Goal: Communication & Community: Answer question/provide support

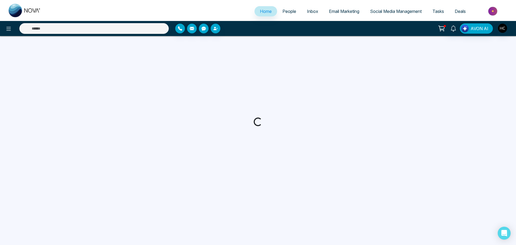
select select "*"
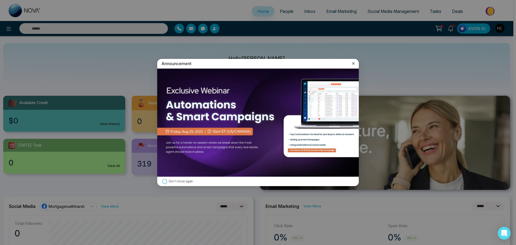
click at [354, 64] on icon at bounding box center [352, 63] width 5 height 5
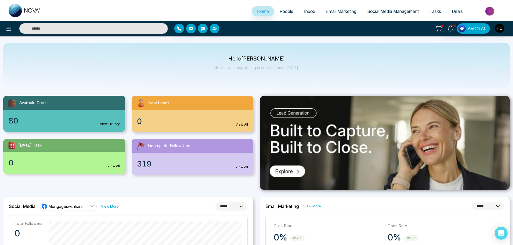
click at [282, 10] on span "People" at bounding box center [287, 11] width 14 height 5
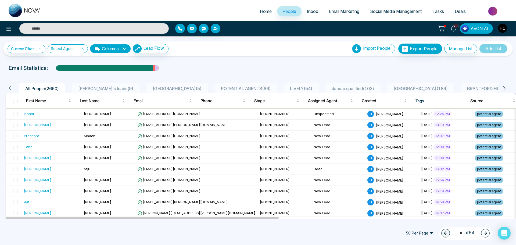
click at [277, 82] on div "All People ( 2660 ) [PERSON_NAME]'s leads ( 9 ) [GEOGRAPHIC_DATA] ( 5 ) POTENTI…" at bounding box center [257, 86] width 511 height 14
click at [283, 84] on li "LIVELY ( 54 )" at bounding box center [300, 88] width 35 height 10
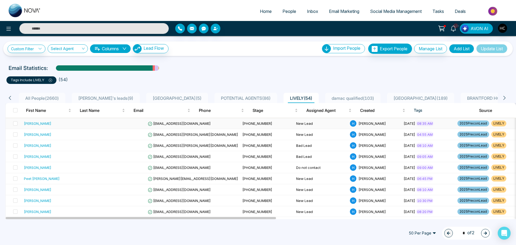
click at [173, 124] on span "[EMAIL_ADDRESS][DOMAIN_NAME]" at bounding box center [179, 123] width 63 height 4
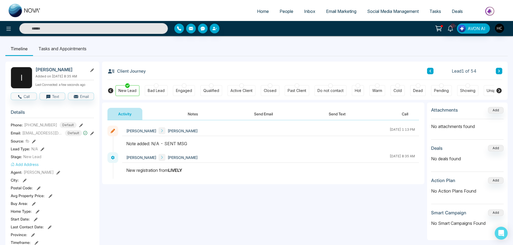
click at [195, 112] on button "Notes" at bounding box center [193, 114] width 32 height 12
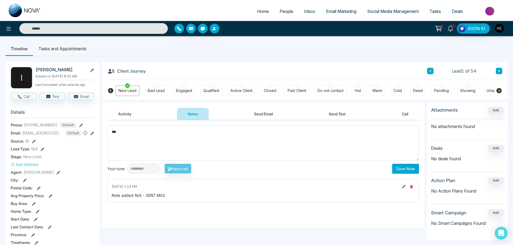
drag, startPoint x: 162, startPoint y: 134, endPoint x: 109, endPoint y: 134, distance: 52.9
click at [109, 134] on textarea "***" at bounding box center [263, 142] width 312 height 35
click at [198, 159] on textarea "***" at bounding box center [263, 142] width 312 height 35
type textarea "***"
click at [401, 168] on button "Save Note" at bounding box center [405, 169] width 27 height 10
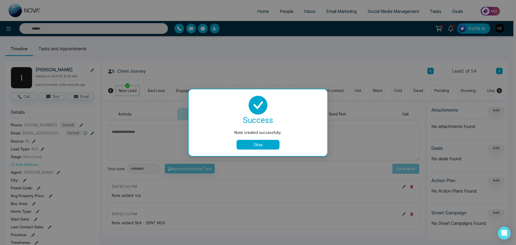
click at [262, 146] on button "Okay" at bounding box center [257, 145] width 43 height 10
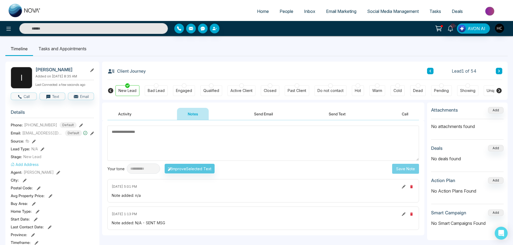
click at [497, 74] on button at bounding box center [499, 71] width 6 height 6
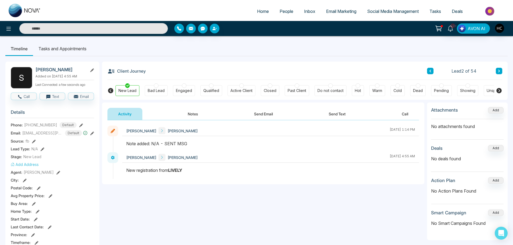
click at [191, 113] on button "Notes" at bounding box center [193, 114] width 32 height 12
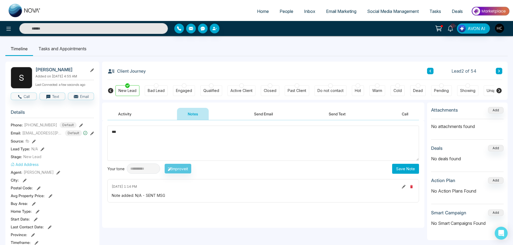
type textarea "***"
click at [400, 164] on button "Save Note" at bounding box center [405, 169] width 27 height 10
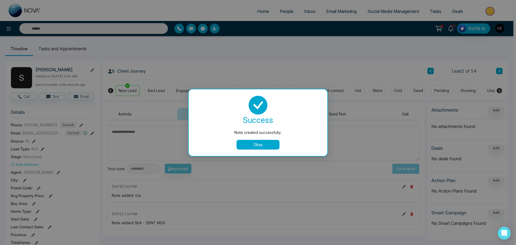
click at [272, 145] on button "Okay" at bounding box center [257, 145] width 43 height 10
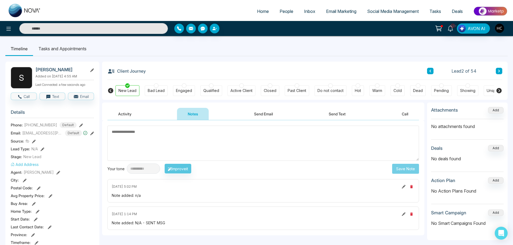
click at [498, 72] on icon at bounding box center [499, 71] width 2 height 3
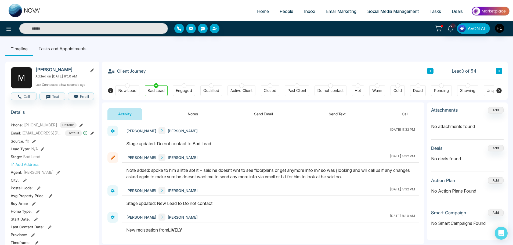
click at [497, 68] on button at bounding box center [499, 71] width 6 height 6
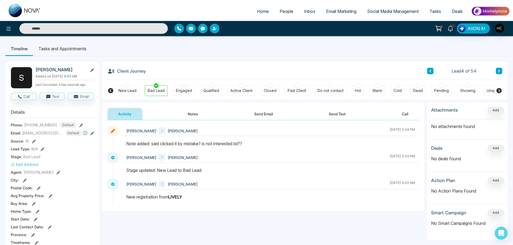
click at [500, 70] on icon at bounding box center [499, 70] width 3 height 3
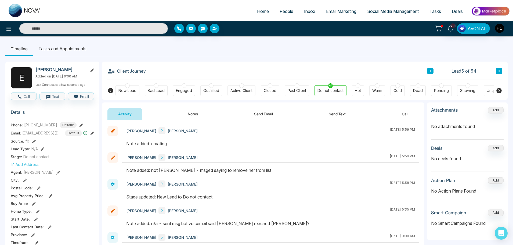
click at [501, 71] on button at bounding box center [499, 71] width 6 height 6
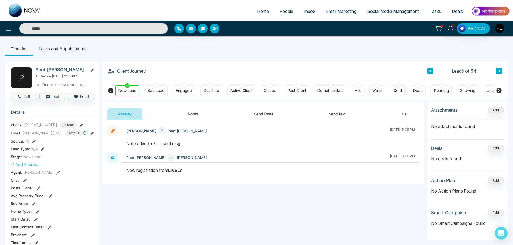
click at [194, 114] on button "Notes" at bounding box center [193, 114] width 32 height 12
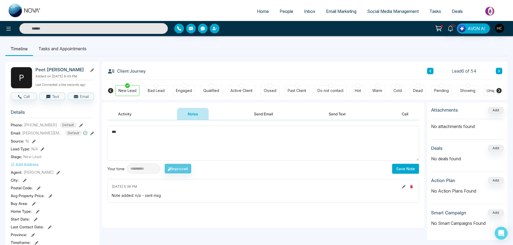
type textarea "***"
click at [403, 165] on button "Save Note" at bounding box center [405, 169] width 27 height 10
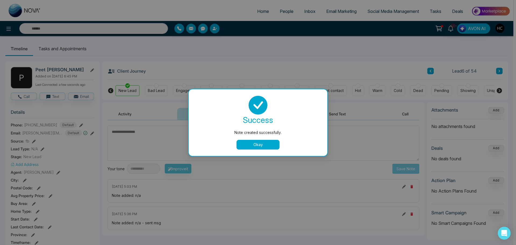
click at [276, 141] on button "Okay" at bounding box center [257, 145] width 43 height 10
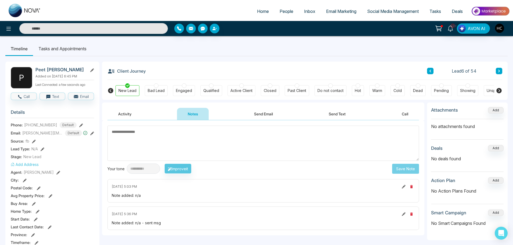
click at [498, 71] on icon at bounding box center [499, 70] width 3 height 3
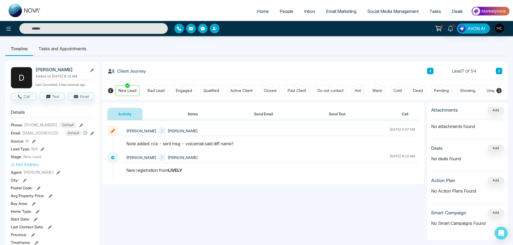
click at [188, 114] on button "Notes" at bounding box center [193, 114] width 32 height 12
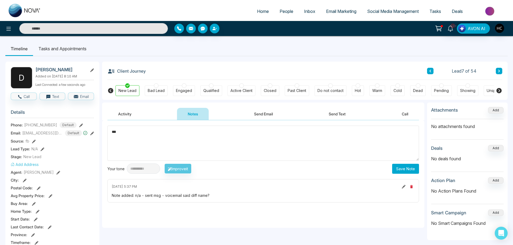
type textarea "***"
click at [400, 172] on button "Save Note" at bounding box center [405, 169] width 27 height 10
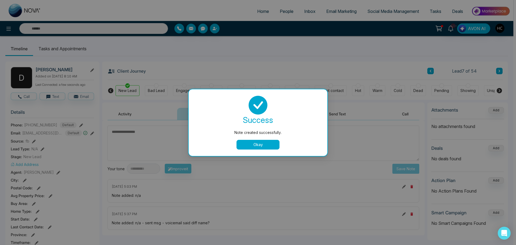
click at [274, 145] on button "Okay" at bounding box center [257, 145] width 43 height 10
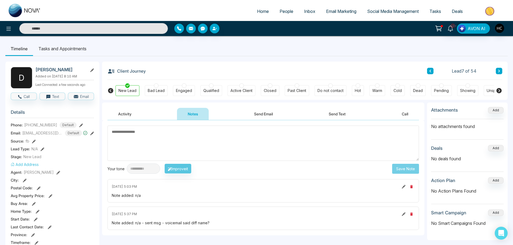
click at [502, 70] on button at bounding box center [499, 71] width 6 height 6
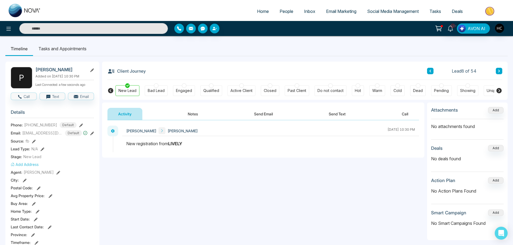
click at [196, 113] on button "Notes" at bounding box center [193, 114] width 32 height 12
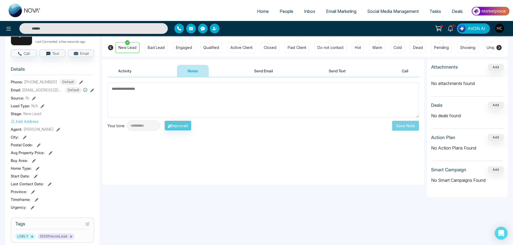
scroll to position [54, 0]
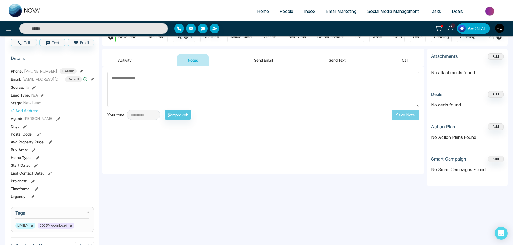
click at [193, 92] on textarea at bounding box center [263, 89] width 312 height 35
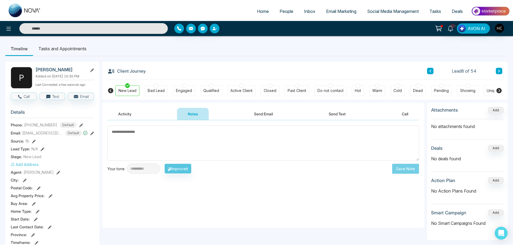
click at [162, 145] on textarea at bounding box center [263, 142] width 312 height 35
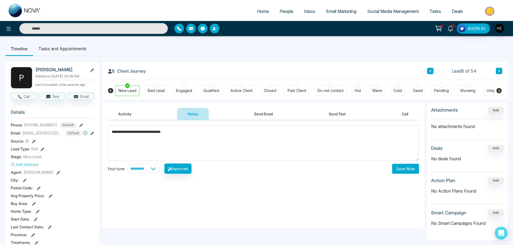
type textarea "**********"
click at [402, 165] on button "Save Note" at bounding box center [405, 169] width 27 height 10
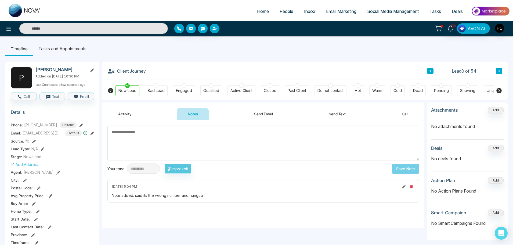
click at [497, 71] on button at bounding box center [499, 71] width 6 height 6
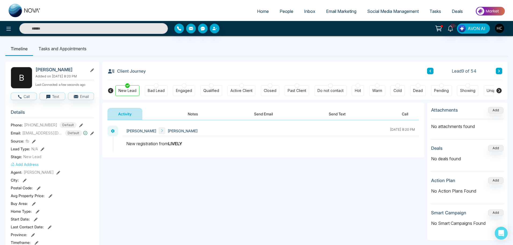
click at [197, 118] on button "Notes" at bounding box center [193, 114] width 32 height 12
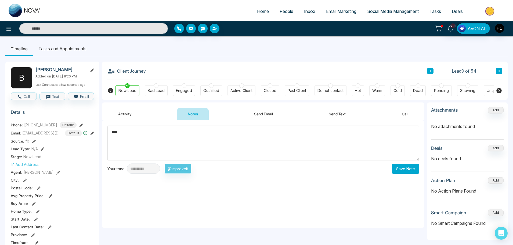
type textarea "***"
click at [401, 168] on button "Save Note" at bounding box center [405, 169] width 27 height 10
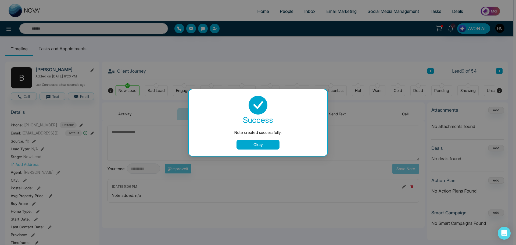
click at [258, 144] on button "Okay" at bounding box center [257, 145] width 43 height 10
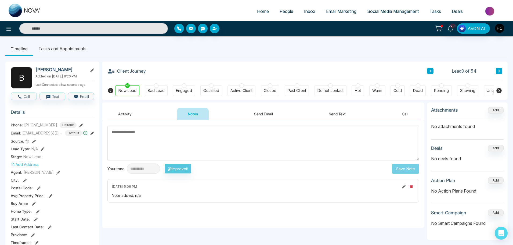
click at [495, 71] on div "Lead 9 of 54" at bounding box center [464, 71] width 75 height 6
click at [499, 70] on icon at bounding box center [499, 70] width 3 height 3
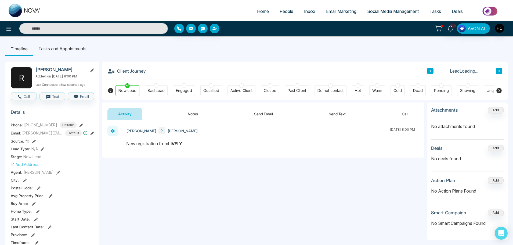
click at [196, 115] on button "Notes" at bounding box center [193, 114] width 32 height 12
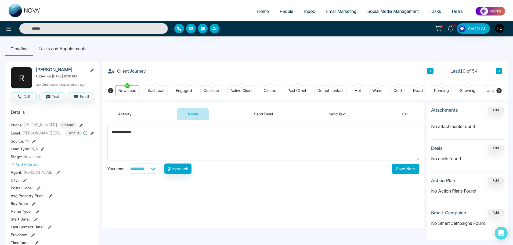
type textarea "**********"
click at [411, 171] on button "Save Note" at bounding box center [405, 169] width 27 height 10
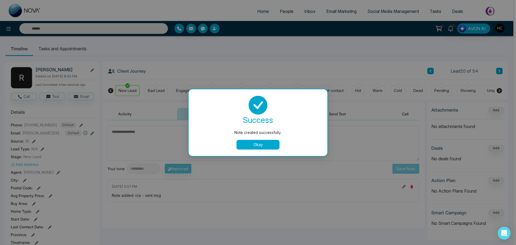
click at [270, 145] on button "Okay" at bounding box center [257, 145] width 43 height 10
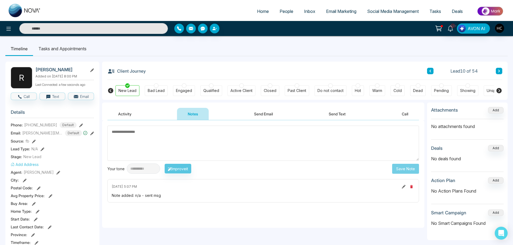
click at [426, 70] on div "Client Journey Lead 10 of 54" at bounding box center [304, 70] width 395 height 18
click at [428, 70] on button at bounding box center [430, 71] width 6 height 6
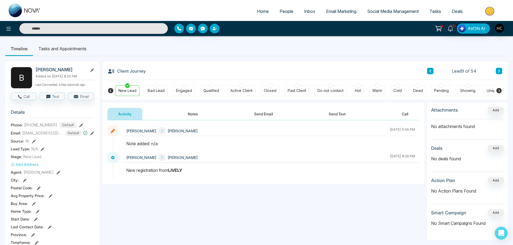
click at [187, 121] on div "[PERSON_NAME] [DATE] 5:06 PM [PERSON_NAME] Chawla [DATE] 8:20 PM" at bounding box center [263, 152] width 322 height 64
click at [195, 113] on button "Notes" at bounding box center [193, 114] width 32 height 12
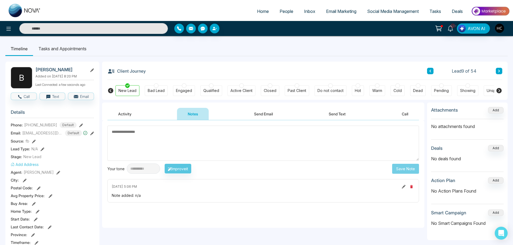
click at [363, 151] on textarea at bounding box center [263, 142] width 312 height 35
type textarea "********"
click at [415, 164] on button "Save Note" at bounding box center [405, 169] width 27 height 10
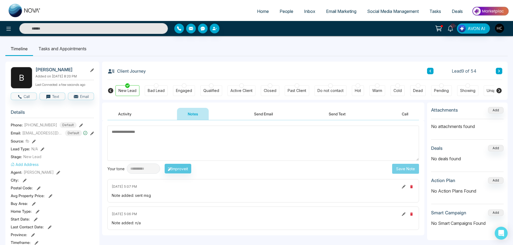
click at [499, 70] on icon at bounding box center [499, 70] width 3 height 3
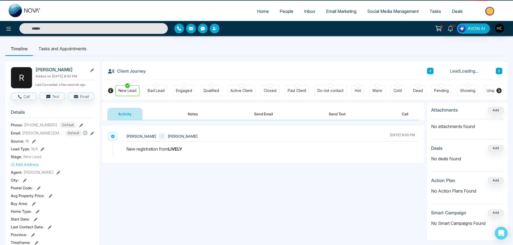
click at [499, 70] on icon at bounding box center [499, 70] width 3 height 3
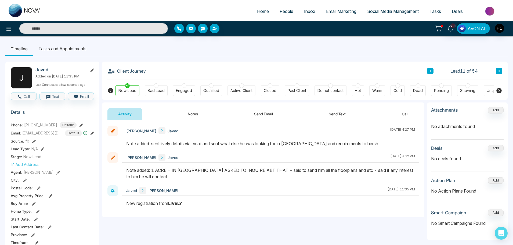
click at [497, 69] on button at bounding box center [499, 71] width 6 height 6
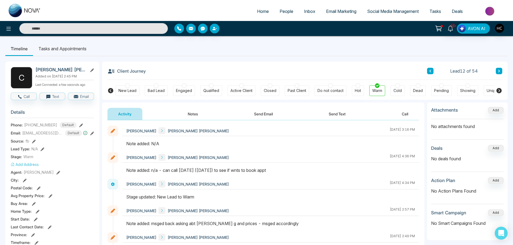
click at [429, 69] on icon at bounding box center [430, 70] width 3 height 3
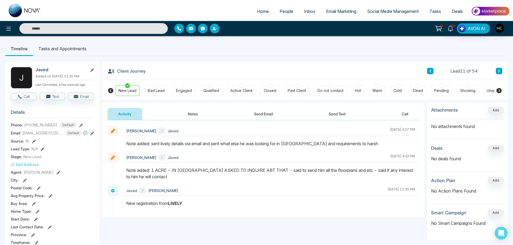
click at [434, 70] on div "Lead 11 of 54" at bounding box center [464, 71] width 75 height 6
click at [431, 71] on icon at bounding box center [430, 70] width 3 height 3
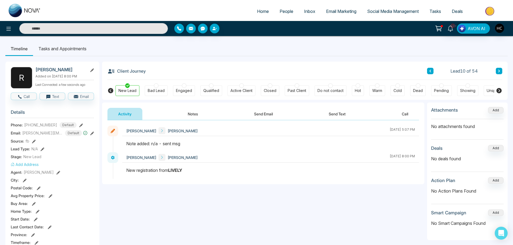
click at [193, 110] on button "Notes" at bounding box center [193, 114] width 32 height 12
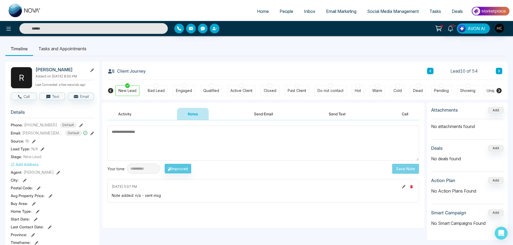
click at [502, 73] on button at bounding box center [499, 71] width 6 height 6
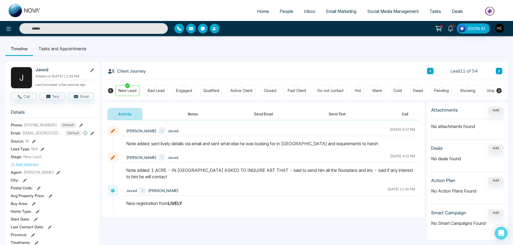
click at [501, 69] on button at bounding box center [499, 71] width 6 height 6
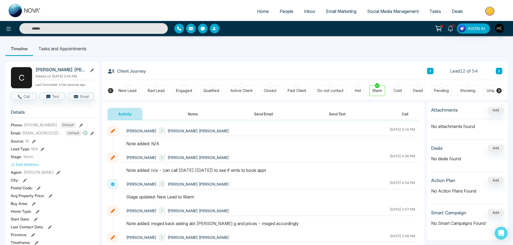
click at [189, 116] on button "Notes" at bounding box center [193, 114] width 32 height 12
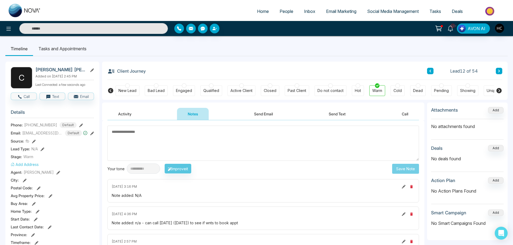
click at [498, 68] on button at bounding box center [499, 71] width 6 height 6
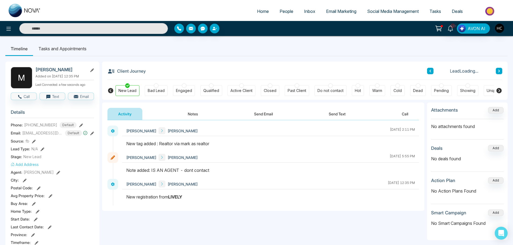
click at [430, 70] on icon at bounding box center [430, 71] width 2 height 3
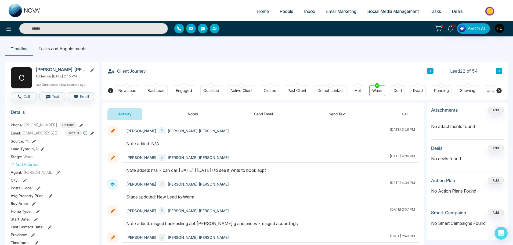
click at [192, 112] on button "Notes" at bounding box center [193, 114] width 32 height 12
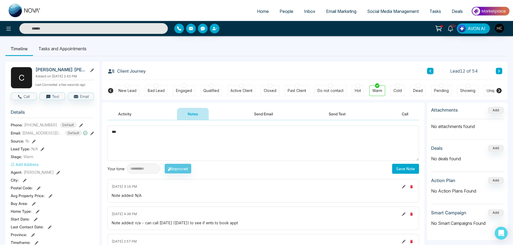
type textarea "***"
click at [407, 168] on button "Save Note" at bounding box center [405, 169] width 27 height 10
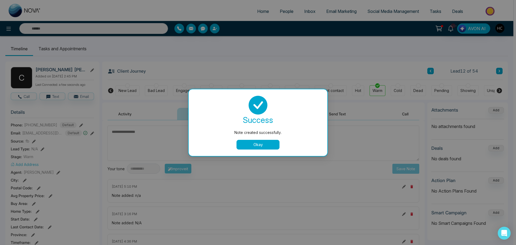
click at [271, 143] on button "Okay" at bounding box center [257, 145] width 43 height 10
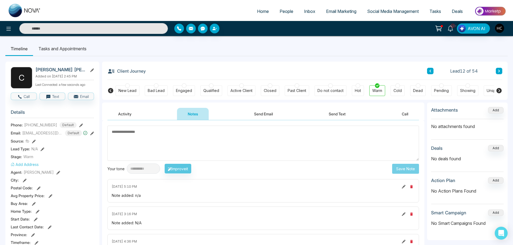
click at [502, 70] on div "Client Journey Lead 12 of 54 New Lead Bad Lead Engaged Qualified Active Client …" at bounding box center [305, 80] width 406 height 38
click at [499, 71] on icon at bounding box center [499, 71] width 2 height 3
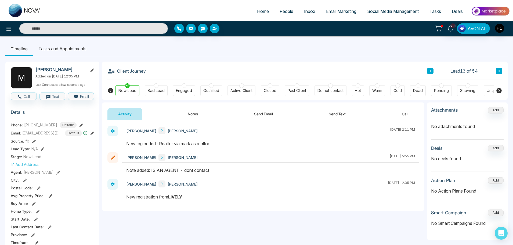
click at [499, 73] on button at bounding box center [499, 71] width 6 height 6
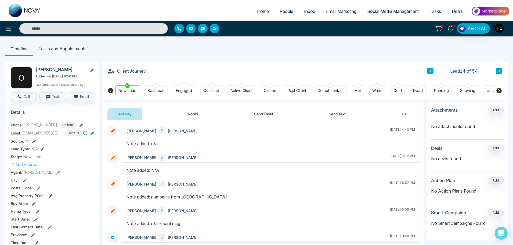
click at [193, 115] on button "Notes" at bounding box center [193, 114] width 32 height 12
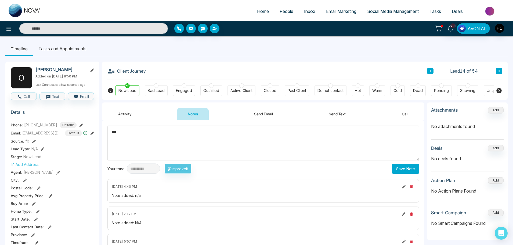
type textarea "***"
click at [401, 172] on button "Save Note" at bounding box center [405, 169] width 27 height 10
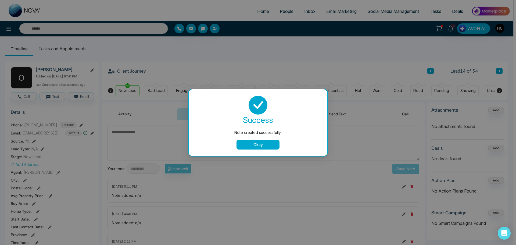
click at [267, 146] on button "Okay" at bounding box center [257, 145] width 43 height 10
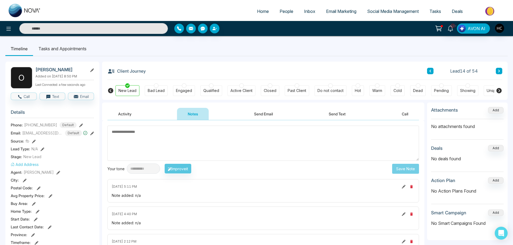
click at [497, 70] on button at bounding box center [499, 71] width 6 height 6
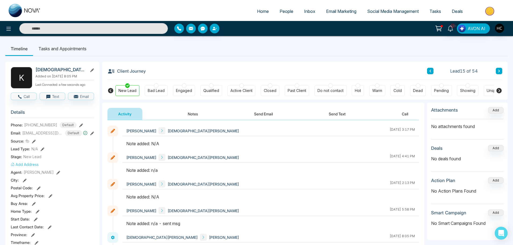
click at [195, 116] on button "Notes" at bounding box center [193, 114] width 32 height 12
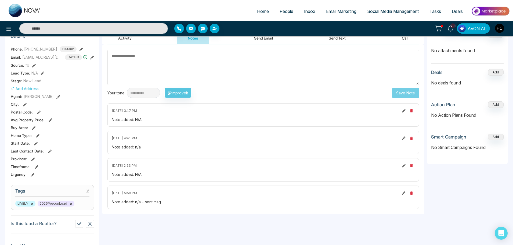
scroll to position [27, 0]
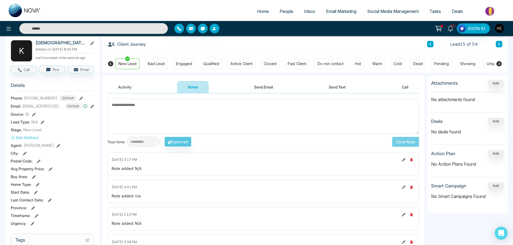
click at [191, 111] on textarea at bounding box center [263, 116] width 312 height 35
paste textarea "***"
type textarea "***"
click at [403, 143] on button "Save Note" at bounding box center [405, 142] width 27 height 10
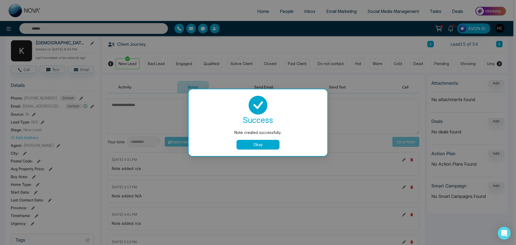
click at [265, 141] on button "Okay" at bounding box center [257, 145] width 43 height 10
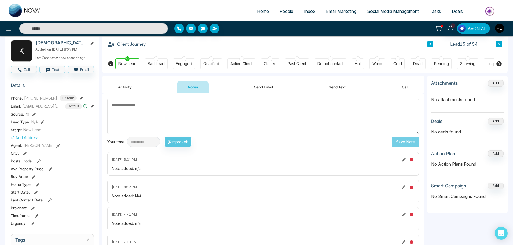
click at [499, 43] on icon at bounding box center [499, 44] width 2 height 3
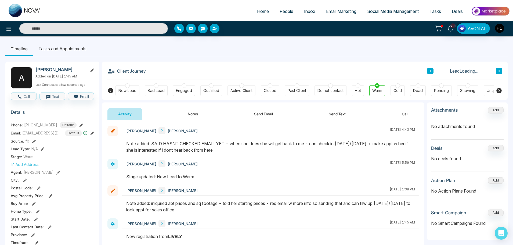
click at [196, 115] on button "Notes" at bounding box center [193, 114] width 32 height 12
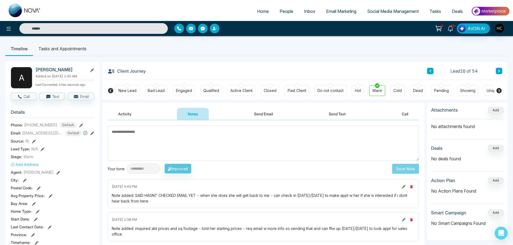
click at [206, 142] on textarea at bounding box center [263, 142] width 312 height 35
click at [162, 135] on textarea at bounding box center [263, 142] width 312 height 35
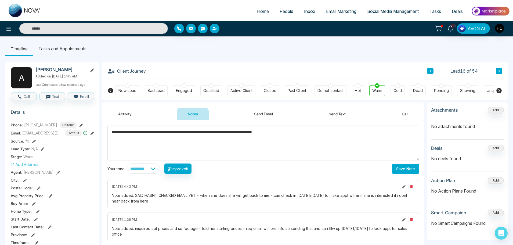
type textarea "**********"
click at [399, 171] on button "Save Note" at bounding box center [405, 169] width 27 height 10
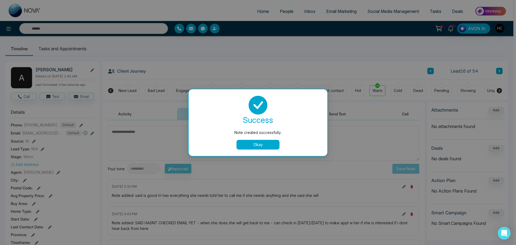
click at [269, 146] on button "Okay" at bounding box center [257, 145] width 43 height 10
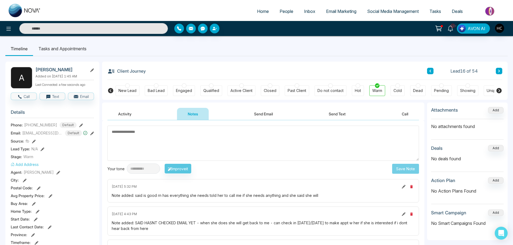
click at [501, 70] on button at bounding box center [499, 71] width 6 height 6
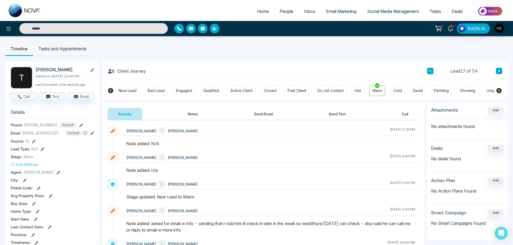
click at [191, 113] on button "Notes" at bounding box center [193, 114] width 32 height 12
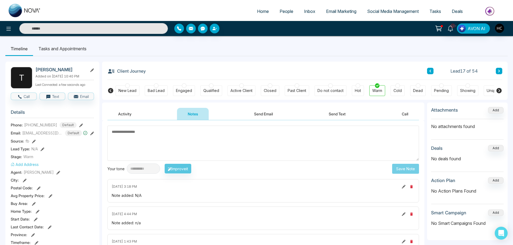
click at [163, 125] on div "**********" at bounding box center [263, 194] width 322 height 148
click at [501, 74] on button at bounding box center [499, 71] width 6 height 6
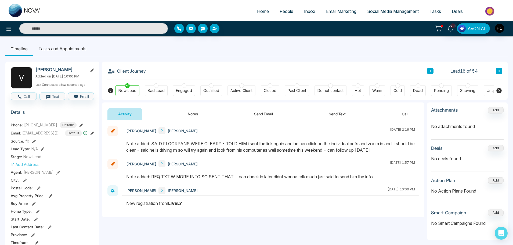
click at [196, 110] on button "Notes" at bounding box center [193, 114] width 32 height 12
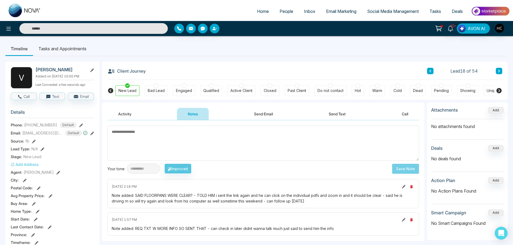
click at [174, 130] on textarea at bounding box center [263, 142] width 312 height 35
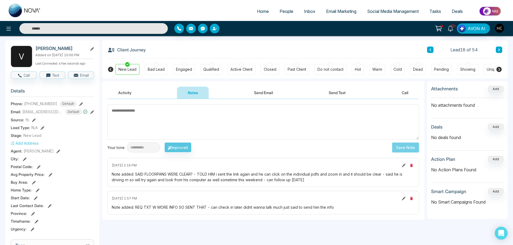
scroll to position [54, 0]
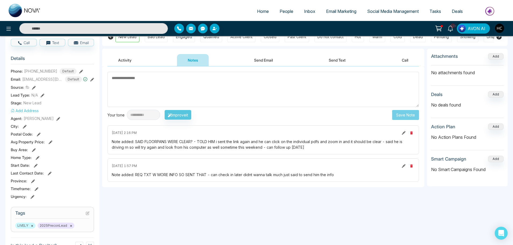
click at [165, 89] on textarea at bounding box center [263, 89] width 312 height 35
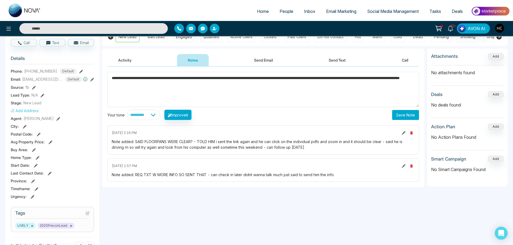
drag, startPoint x: 191, startPoint y: 87, endPoint x: 167, endPoint y: 87, distance: 24.2
click at [167, 87] on textarea "**********" at bounding box center [263, 89] width 312 height 35
type textarea "**********"
click at [418, 116] on button "Save Note" at bounding box center [405, 115] width 27 height 10
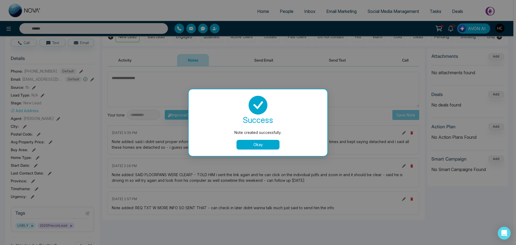
click at [264, 140] on button "Okay" at bounding box center [257, 145] width 43 height 10
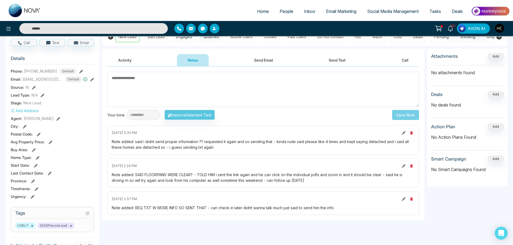
click at [236, 99] on textarea at bounding box center [263, 89] width 312 height 35
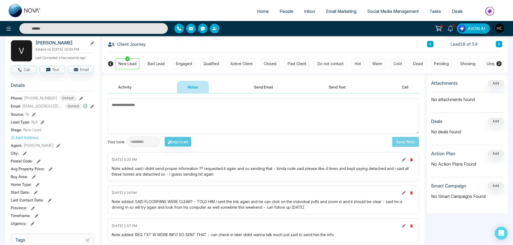
click at [500, 45] on icon at bounding box center [499, 43] width 3 height 3
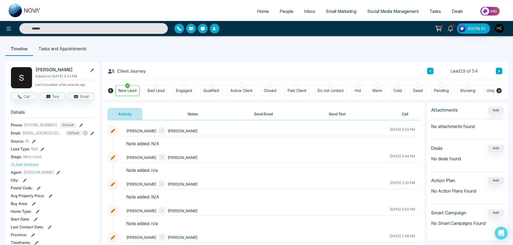
click at [198, 113] on button "Notes" at bounding box center [193, 114] width 32 height 12
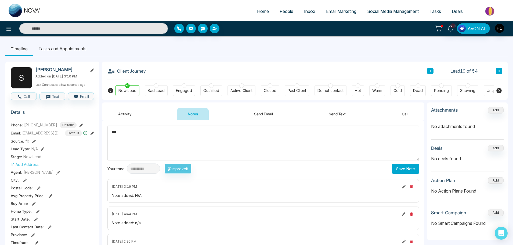
type textarea "***"
click at [406, 170] on button "Save Note" at bounding box center [405, 169] width 27 height 10
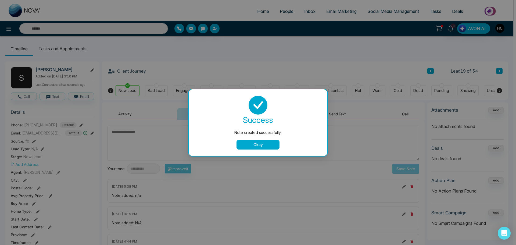
click at [250, 139] on div "success Note created successfully. Okay" at bounding box center [258, 123] width 126 height 54
click at [271, 147] on button "Okay" at bounding box center [257, 145] width 43 height 10
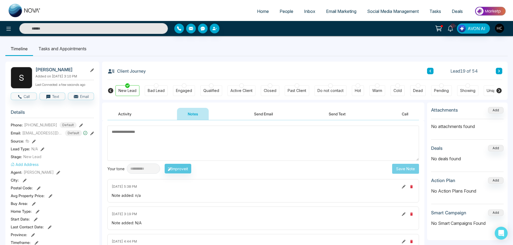
click at [499, 72] on icon at bounding box center [499, 70] width 3 height 3
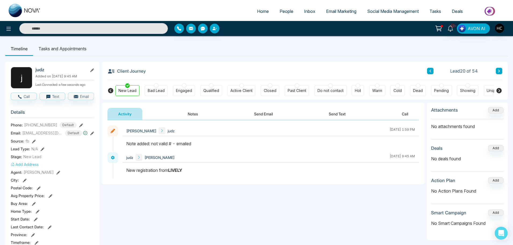
click at [501, 69] on button at bounding box center [499, 71] width 6 height 6
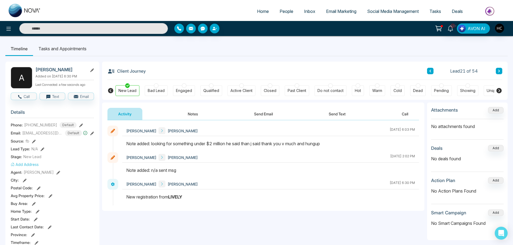
click at [191, 113] on button "Notes" at bounding box center [193, 114] width 32 height 12
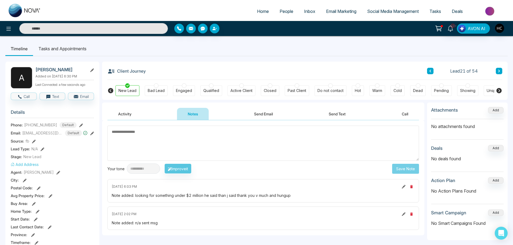
click at [498, 70] on icon at bounding box center [499, 70] width 3 height 3
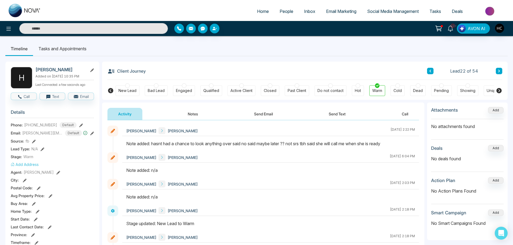
click at [496, 70] on button at bounding box center [499, 71] width 6 height 6
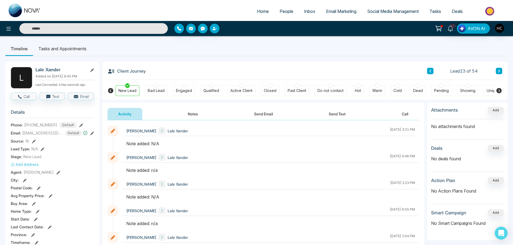
click at [188, 115] on button "Notes" at bounding box center [193, 114] width 32 height 12
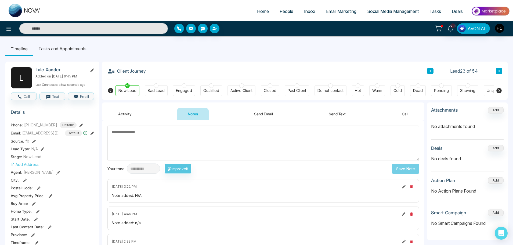
click at [217, 145] on textarea at bounding box center [263, 142] width 312 height 35
type textarea "***"
click at [412, 169] on button "Save Note" at bounding box center [405, 169] width 27 height 10
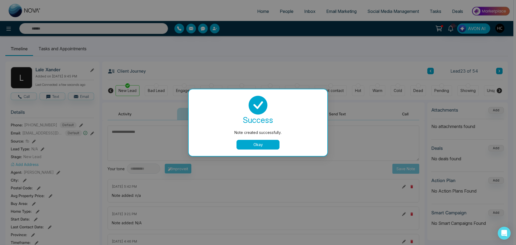
click at [263, 149] on button "Okay" at bounding box center [257, 145] width 43 height 10
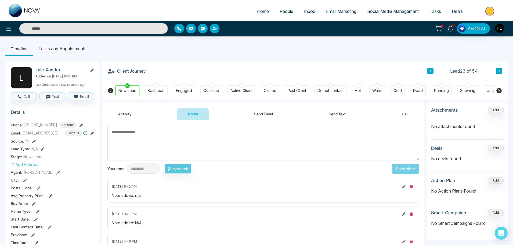
click at [503, 68] on div "Client Journey Lead 23 of 54 New Lead Bad Lead Engaged Qualified Active Client …" at bounding box center [305, 80] width 406 height 38
click at [501, 69] on button at bounding box center [499, 71] width 6 height 6
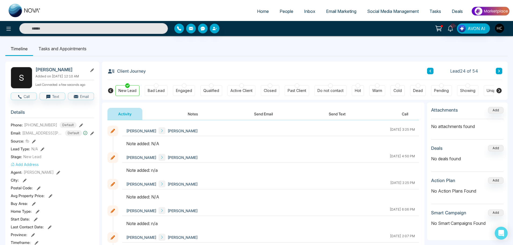
click at [193, 113] on button "Notes" at bounding box center [193, 114] width 32 height 12
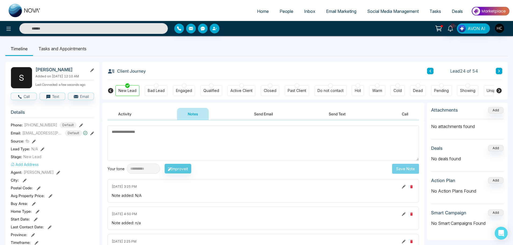
click at [151, 146] on textarea at bounding box center [263, 142] width 312 height 35
type textarea "***"
click at [400, 173] on div "**********" at bounding box center [263, 168] width 312 height 10
click at [401, 167] on button "Save Note" at bounding box center [405, 169] width 27 height 10
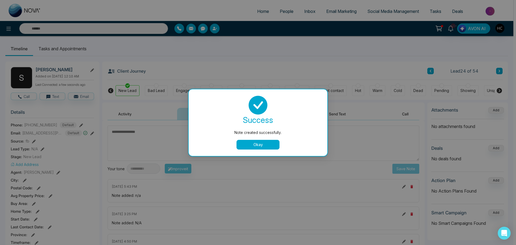
click at [274, 142] on button "Okay" at bounding box center [257, 145] width 43 height 10
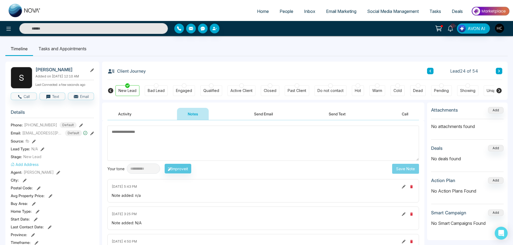
click at [284, 12] on span "People" at bounding box center [287, 11] width 14 height 5
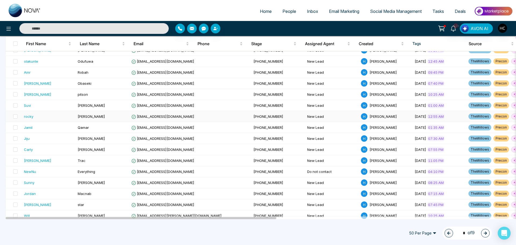
scroll to position [376, 0]
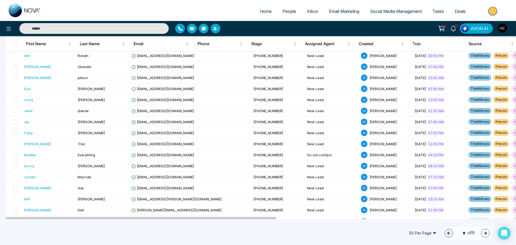
click at [484, 231] on icon "button" at bounding box center [485, 233] width 4 height 4
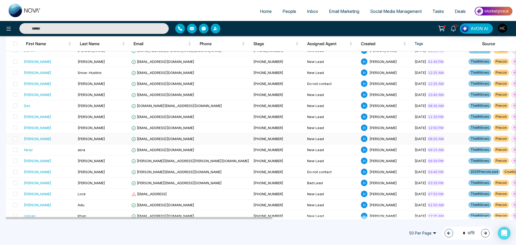
scroll to position [453, 0]
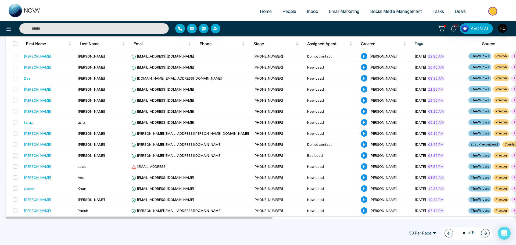
click at [488, 233] on button "button" at bounding box center [485, 233] width 9 height 9
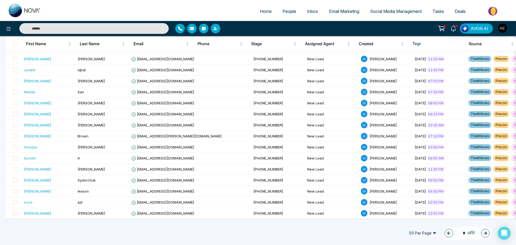
click at [483, 231] on button "button" at bounding box center [485, 233] width 9 height 9
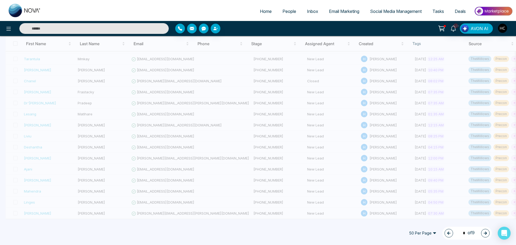
type input "*"
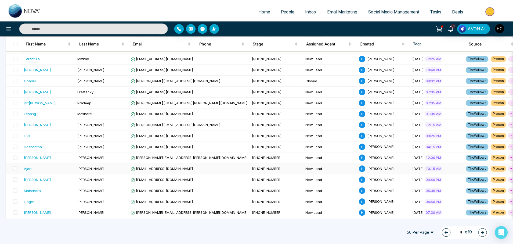
scroll to position [399, 0]
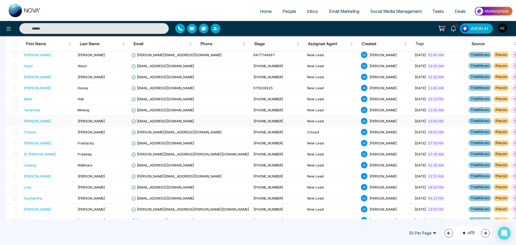
click at [53, 121] on div "[PERSON_NAME]" at bounding box center [48, 120] width 49 height 5
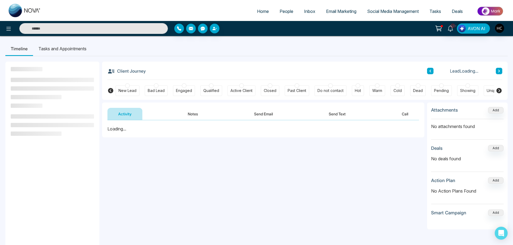
click at [198, 114] on button "Notes" at bounding box center [193, 114] width 32 height 12
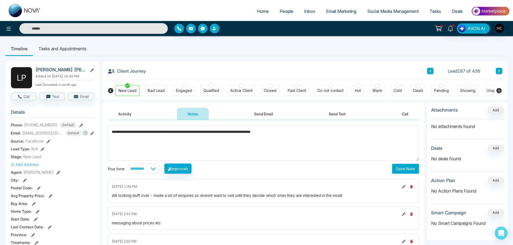
type textarea "**********"
click at [412, 165] on button "Save Note" at bounding box center [405, 169] width 27 height 10
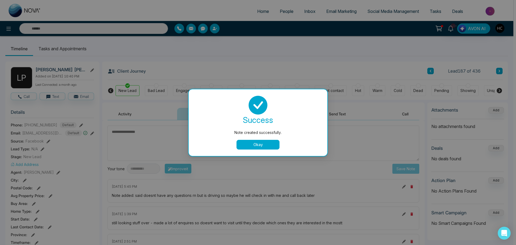
click at [260, 143] on button "Okay" at bounding box center [257, 145] width 43 height 10
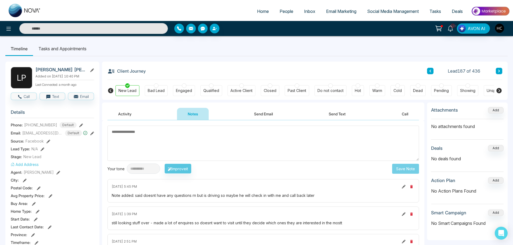
click at [499, 70] on icon at bounding box center [499, 71] width 2 height 3
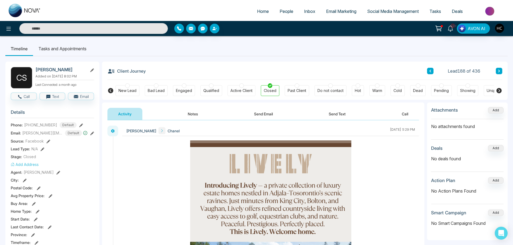
click at [501, 71] on button at bounding box center [499, 71] width 6 height 6
click at [190, 114] on button "Notes" at bounding box center [193, 114] width 32 height 12
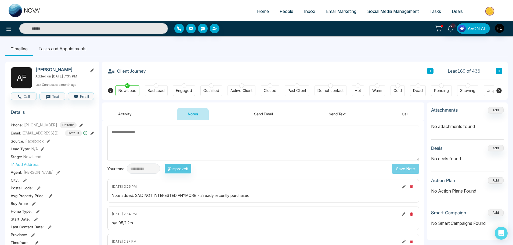
click at [500, 71] on button at bounding box center [499, 71] width 6 height 6
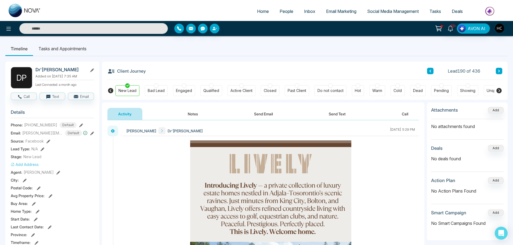
click at [192, 117] on button "Notes" at bounding box center [193, 114] width 32 height 12
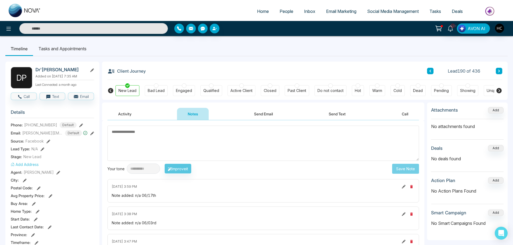
click at [498, 70] on icon at bounding box center [499, 70] width 3 height 3
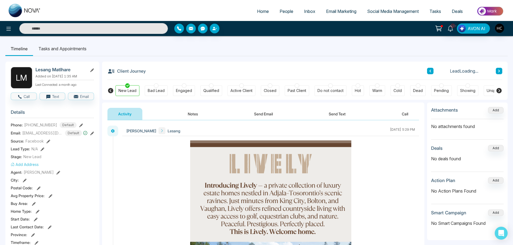
click at [191, 113] on button "Notes" at bounding box center [193, 114] width 32 height 12
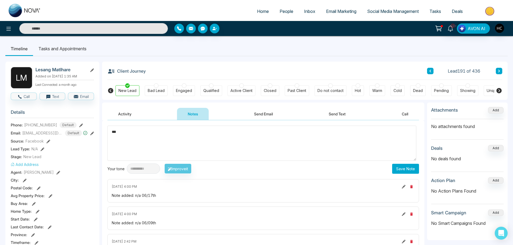
type textarea "***"
click at [400, 167] on button "Save Note" at bounding box center [405, 169] width 27 height 10
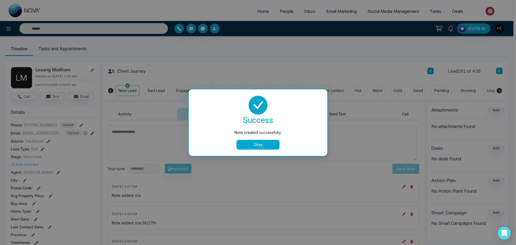
click at [276, 144] on button "Okay" at bounding box center [257, 145] width 43 height 10
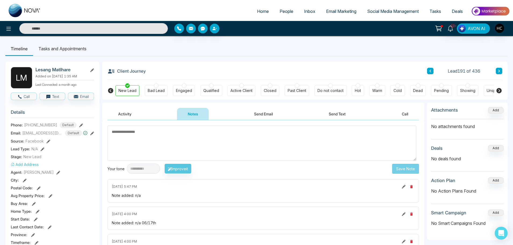
click at [499, 69] on icon at bounding box center [499, 70] width 3 height 3
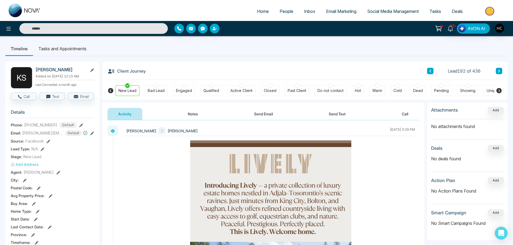
click at [196, 111] on button "Notes" at bounding box center [193, 114] width 32 height 12
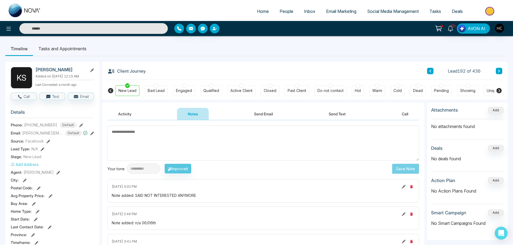
click at [498, 70] on icon at bounding box center [499, 70] width 3 height 3
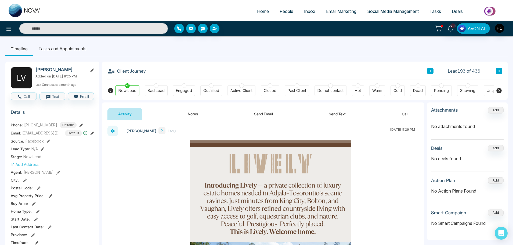
click at [204, 114] on button "Notes" at bounding box center [193, 114] width 32 height 12
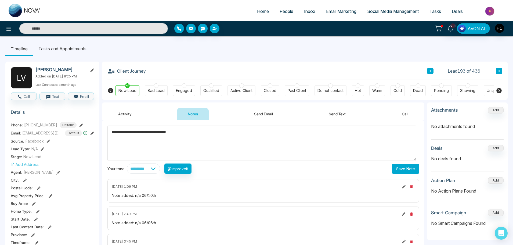
type textarea "**********"
click at [401, 169] on button "Save Note" at bounding box center [405, 169] width 27 height 10
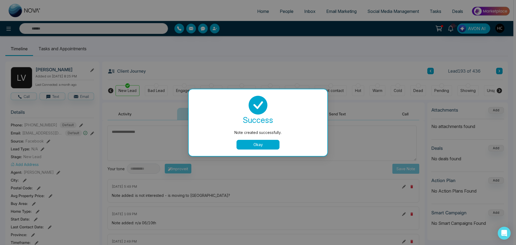
click at [264, 143] on button "Okay" at bounding box center [257, 145] width 43 height 10
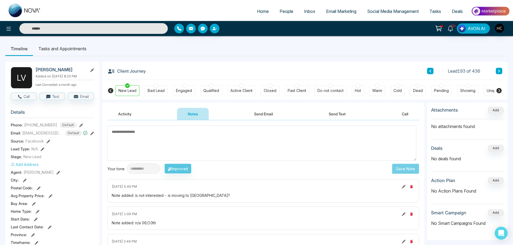
click at [498, 68] on button at bounding box center [499, 71] width 6 height 6
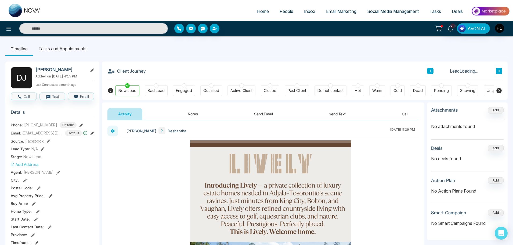
click at [193, 115] on button "Notes" at bounding box center [193, 114] width 32 height 12
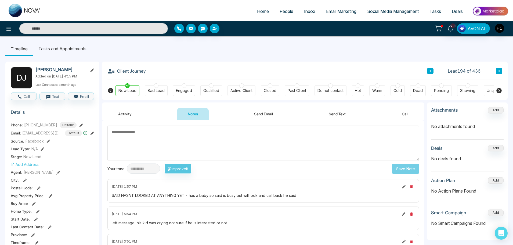
click at [495, 72] on div "Lead 194 of 436" at bounding box center [464, 71] width 75 height 6
click at [499, 73] on icon at bounding box center [499, 70] width 3 height 3
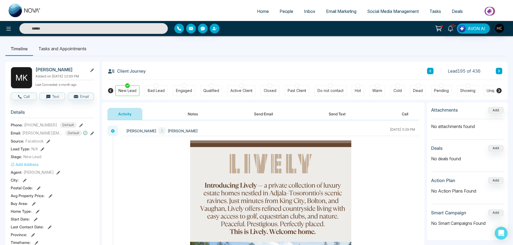
click at [198, 113] on button "Notes" at bounding box center [193, 114] width 32 height 12
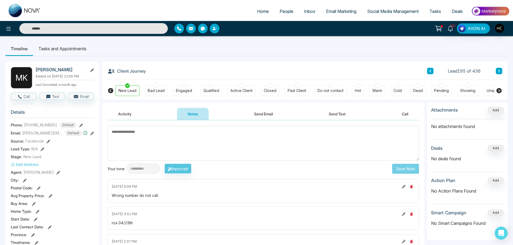
click at [498, 68] on button at bounding box center [499, 71] width 6 height 6
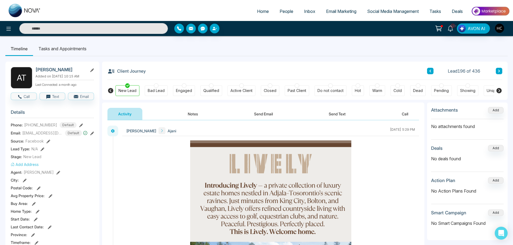
click at [187, 117] on button "Notes" at bounding box center [193, 114] width 32 height 12
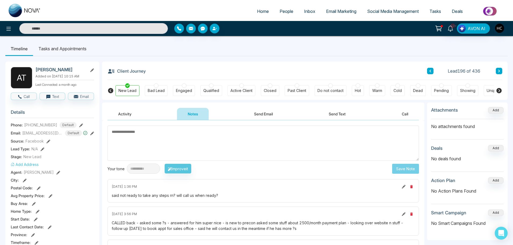
click at [499, 69] on icon at bounding box center [499, 70] width 3 height 3
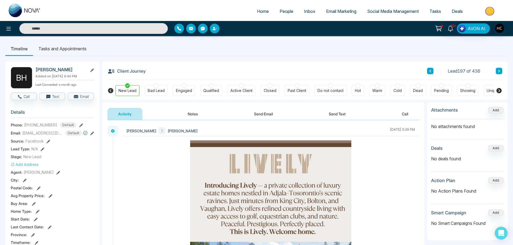
click at [192, 116] on button "Notes" at bounding box center [193, 114] width 32 height 12
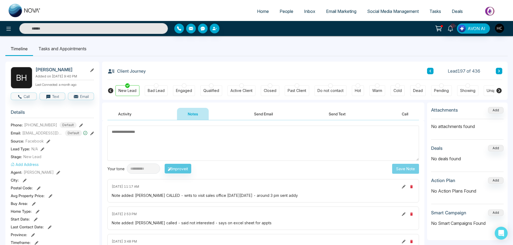
click at [280, 13] on span "People" at bounding box center [287, 11] width 14 height 5
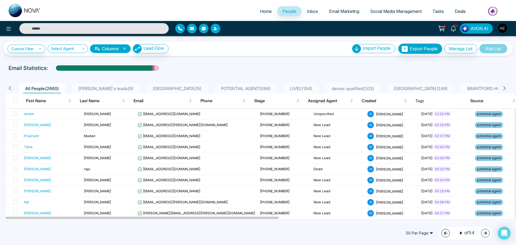
click at [502, 88] on icon at bounding box center [504, 88] width 5 height 5
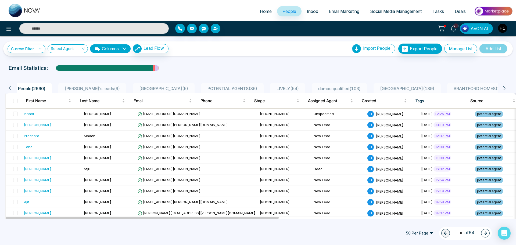
scroll to position [0, 27]
click at [10, 88] on icon at bounding box center [10, 88] width 5 height 5
click at [483, 233] on icon "button" at bounding box center [485, 233] width 4 height 4
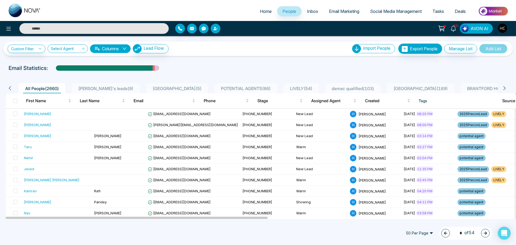
click at [484, 233] on icon "button" at bounding box center [484, 232] width 3 height 3
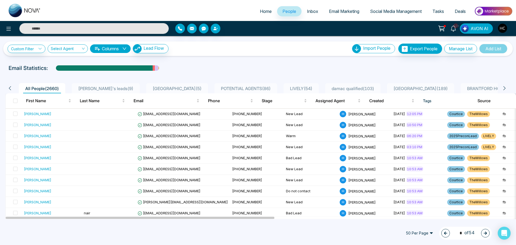
click at [484, 233] on icon "button" at bounding box center [484, 232] width 3 height 3
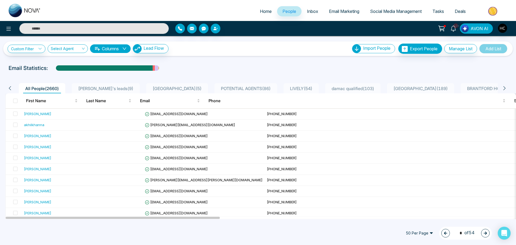
click at [484, 233] on icon "button" at bounding box center [484, 232] width 3 height 3
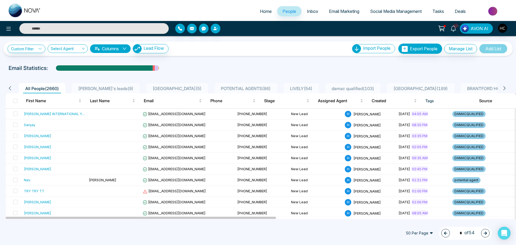
click at [447, 234] on button "button" at bounding box center [445, 233] width 9 height 9
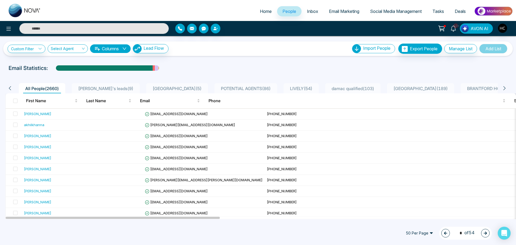
click at [486, 233] on icon "button" at bounding box center [484, 232] width 3 height 3
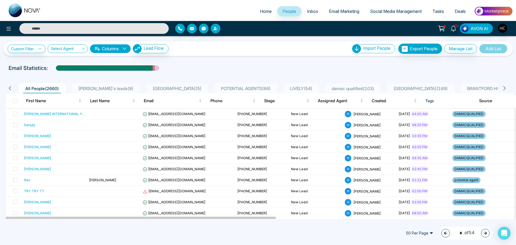
click at [486, 233] on icon "button" at bounding box center [484, 232] width 3 height 3
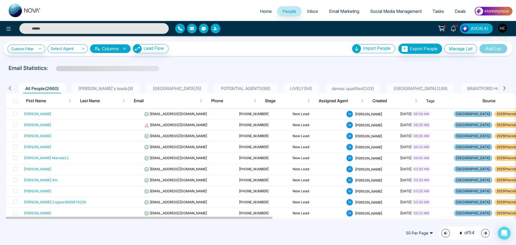
click at [486, 233] on icon "button" at bounding box center [484, 232] width 3 height 3
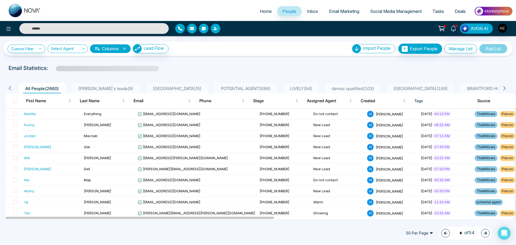
click at [486, 233] on icon "button" at bounding box center [484, 232] width 3 height 3
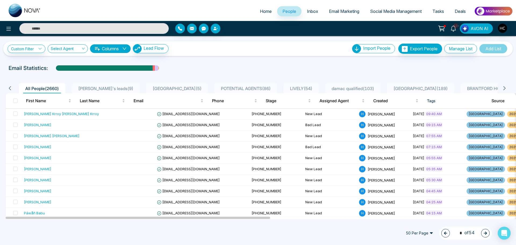
click at [486, 233] on icon "button" at bounding box center [484, 232] width 3 height 3
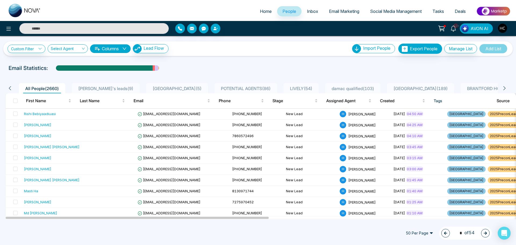
click at [486, 233] on icon "button" at bounding box center [484, 232] width 3 height 3
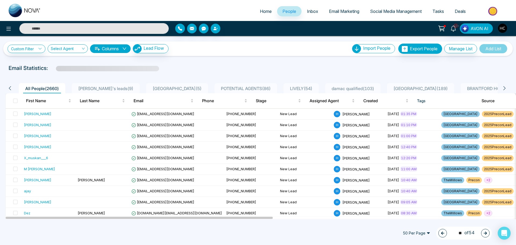
click at [486, 233] on icon "button" at bounding box center [484, 232] width 3 height 3
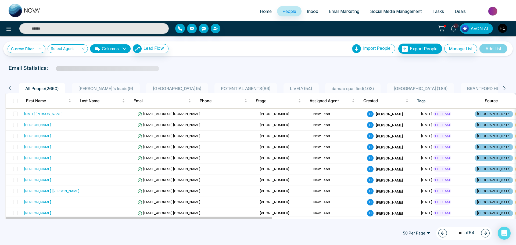
click at [486, 233] on icon "button" at bounding box center [484, 232] width 3 height 3
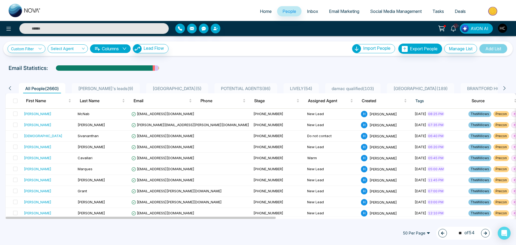
click at [486, 233] on icon "button" at bounding box center [484, 232] width 3 height 3
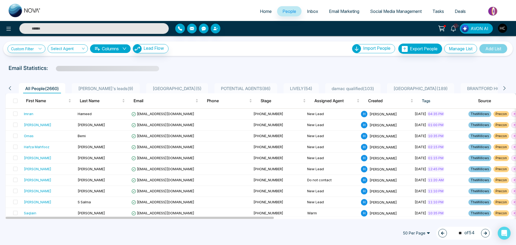
click at [486, 233] on icon "button" at bounding box center [484, 232] width 3 height 3
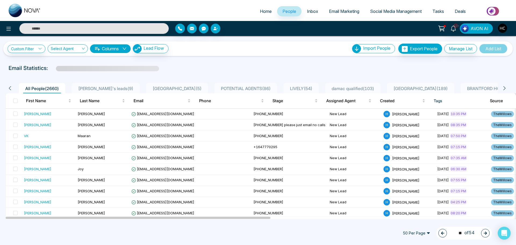
click at [486, 233] on icon "button" at bounding box center [484, 232] width 3 height 3
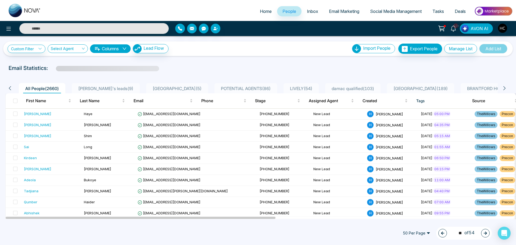
click at [486, 233] on icon "button" at bounding box center [484, 232] width 3 height 3
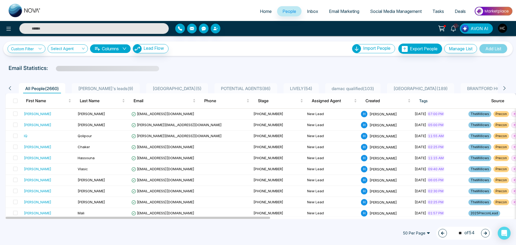
click at [486, 233] on icon "button" at bounding box center [484, 232] width 3 height 3
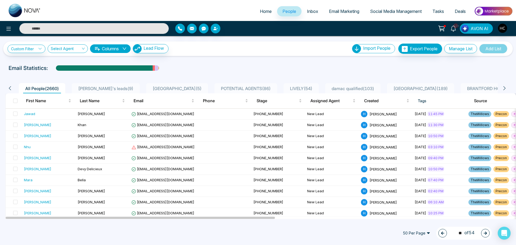
click at [486, 233] on icon "button" at bounding box center [484, 232] width 3 height 3
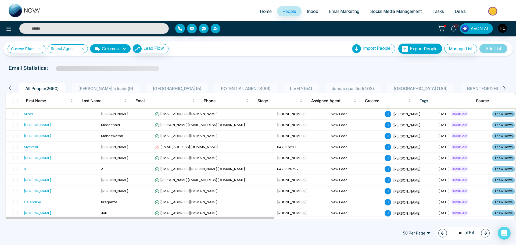
click at [486, 233] on icon "button" at bounding box center [484, 232] width 3 height 3
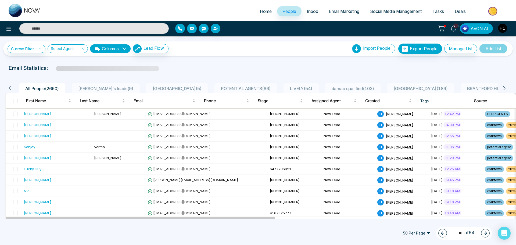
click at [486, 233] on icon "button" at bounding box center [484, 232] width 3 height 3
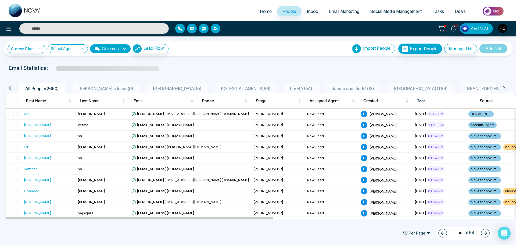
click at [486, 233] on icon "button" at bounding box center [484, 232] width 3 height 3
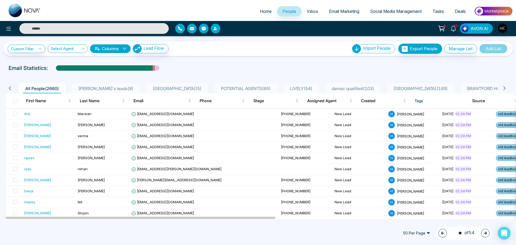
click at [486, 233] on icon "button" at bounding box center [484, 232] width 3 height 3
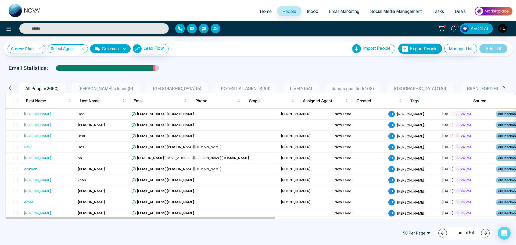
click at [486, 233] on icon "button" at bounding box center [484, 232] width 3 height 3
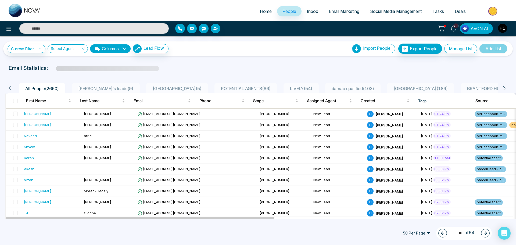
click at [486, 233] on icon "button" at bounding box center [484, 232] width 3 height 3
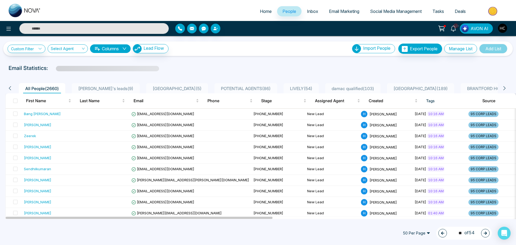
click at [486, 233] on icon "button" at bounding box center [484, 232] width 3 height 3
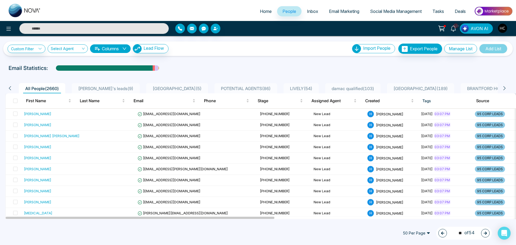
click at [440, 233] on icon "button" at bounding box center [442, 233] width 4 height 4
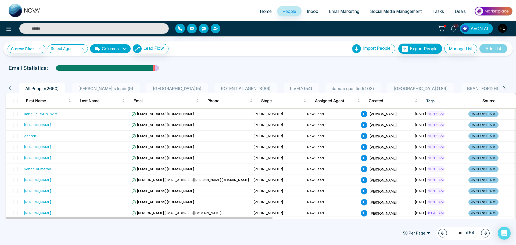
click at [443, 235] on button "button" at bounding box center [442, 233] width 9 height 9
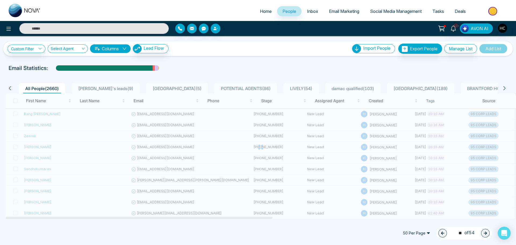
type input "**"
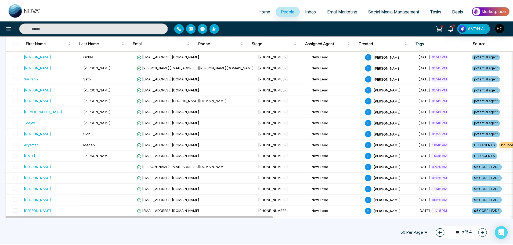
scroll to position [188, 0]
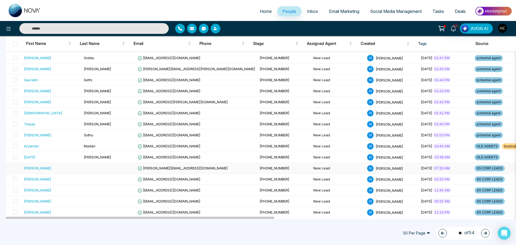
click at [433, 165] on span "07:20 AM" at bounding box center [442, 167] width 18 height 5
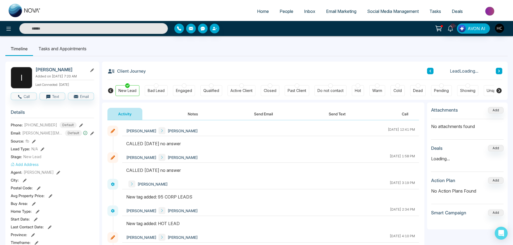
click at [197, 114] on button "Notes" at bounding box center [193, 114] width 32 height 12
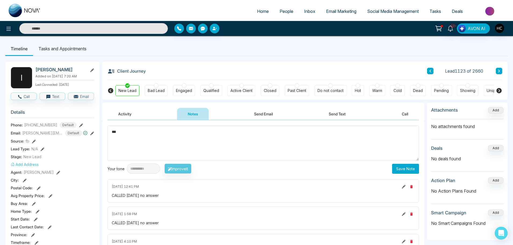
type textarea "***"
click at [396, 165] on button "Save Note" at bounding box center [405, 169] width 27 height 10
click at [500, 70] on button at bounding box center [499, 71] width 6 height 6
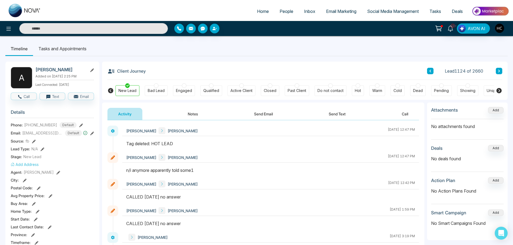
click at [193, 112] on button "Notes" at bounding box center [193, 114] width 32 height 12
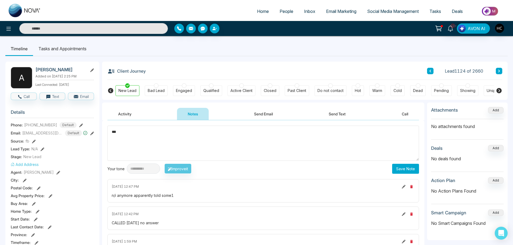
type textarea "***"
click at [404, 169] on button "Save Note" at bounding box center [405, 169] width 27 height 10
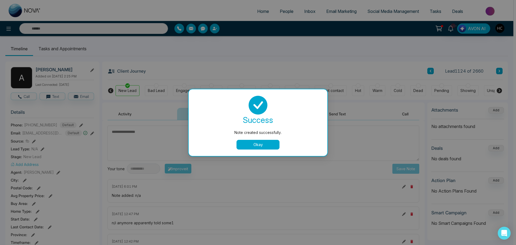
click at [272, 146] on button "Okay" at bounding box center [257, 145] width 43 height 10
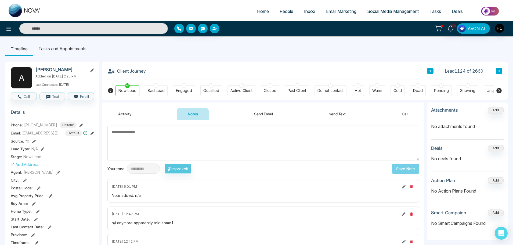
click at [497, 70] on button at bounding box center [499, 71] width 6 height 6
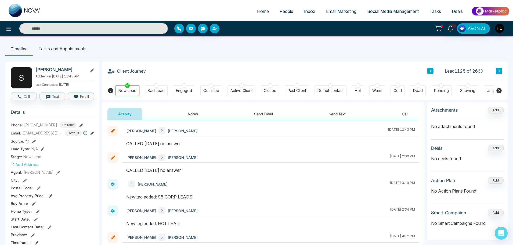
click at [194, 113] on button "Notes" at bounding box center [193, 114] width 32 height 12
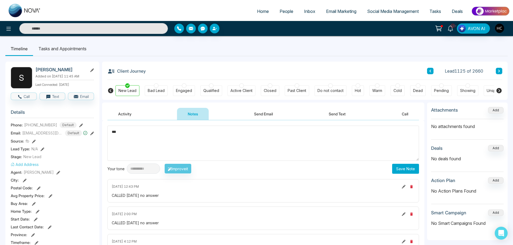
type textarea "***"
click at [398, 169] on button "Save Note" at bounding box center [405, 169] width 27 height 10
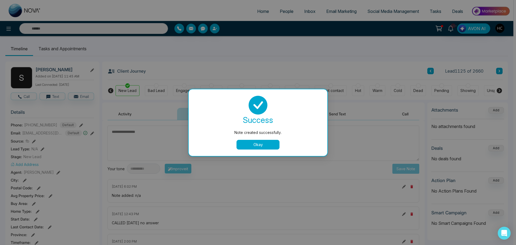
click at [267, 146] on button "Okay" at bounding box center [257, 145] width 43 height 10
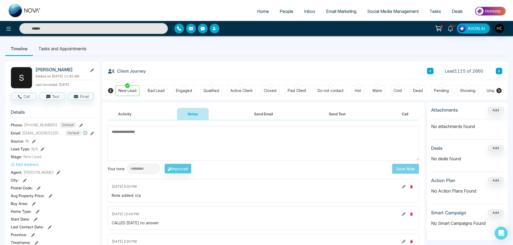
click at [500, 67] on div "Client Journey Lead 1125 of 2660" at bounding box center [304, 70] width 395 height 18
click at [499, 71] on icon at bounding box center [499, 71] width 2 height 3
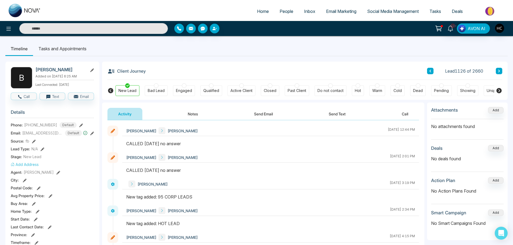
click at [187, 112] on button "Notes" at bounding box center [193, 114] width 32 height 12
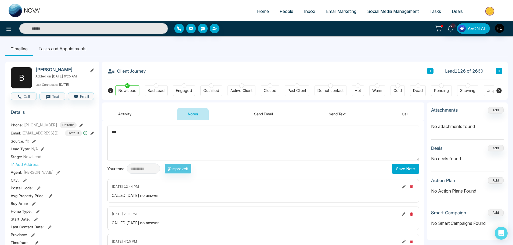
type textarea "***"
click at [406, 168] on button "Save Note" at bounding box center [405, 169] width 27 height 10
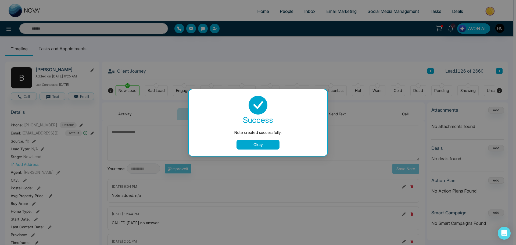
click at [260, 146] on button "Okay" at bounding box center [257, 145] width 43 height 10
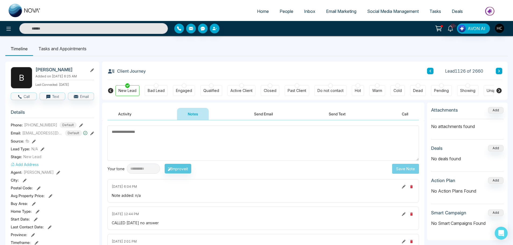
click at [501, 73] on button at bounding box center [499, 71] width 6 height 6
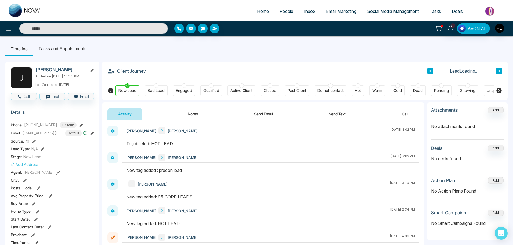
click at [198, 114] on button "Notes" at bounding box center [193, 114] width 32 height 12
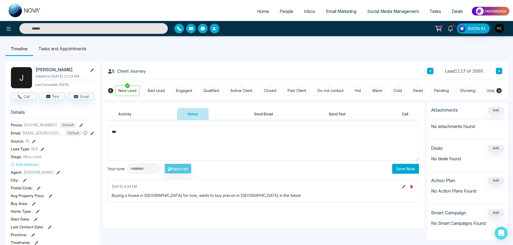
type textarea "***"
click at [401, 170] on button "Save Note" at bounding box center [405, 169] width 27 height 10
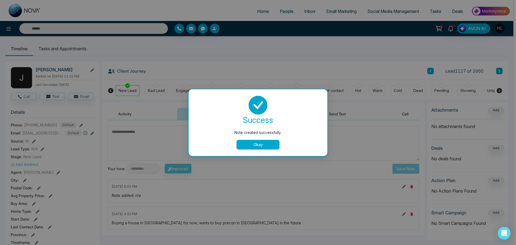
click at [258, 145] on button "Okay" at bounding box center [257, 145] width 43 height 10
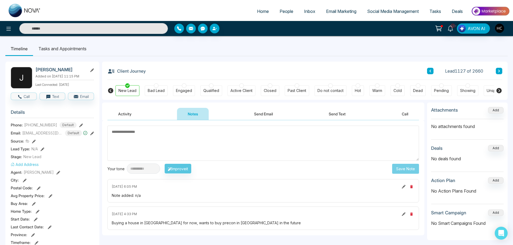
click at [494, 71] on div "Lead 1127 of 2660" at bounding box center [464, 71] width 75 height 6
click at [499, 70] on icon at bounding box center [499, 70] width 3 height 3
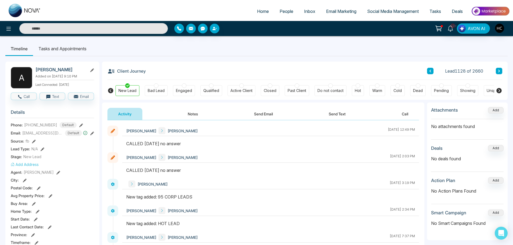
click at [189, 115] on button "Notes" at bounding box center [193, 114] width 32 height 12
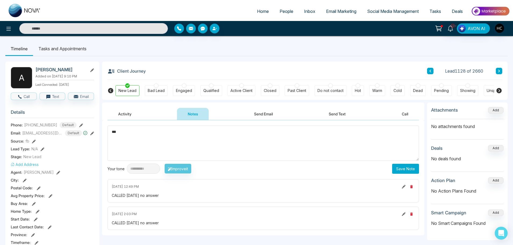
type textarea "***"
click at [396, 171] on button "Save Note" at bounding box center [405, 169] width 27 height 10
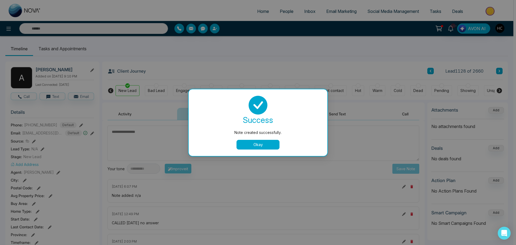
click at [257, 146] on button "Okay" at bounding box center [257, 145] width 43 height 10
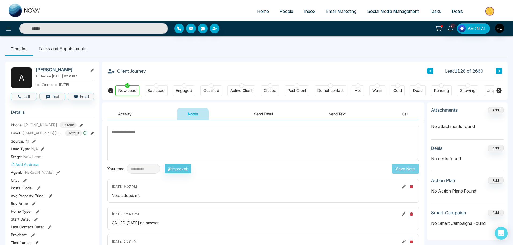
click at [499, 71] on icon at bounding box center [499, 71] width 2 height 3
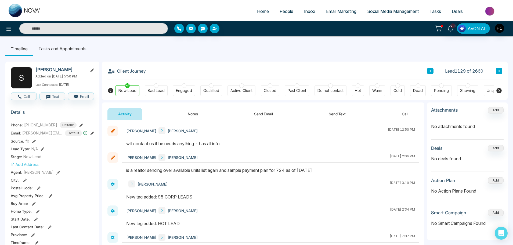
click at [189, 115] on button "Notes" at bounding box center [193, 114] width 32 height 12
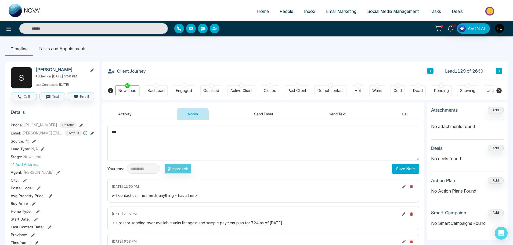
type textarea "***"
click at [398, 164] on button "Save Note" at bounding box center [405, 169] width 27 height 10
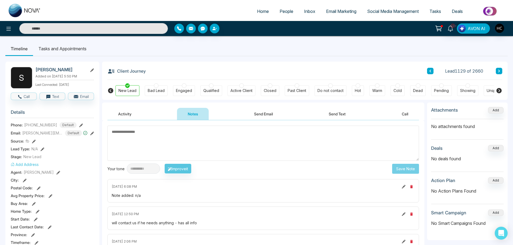
click at [497, 68] on button at bounding box center [499, 71] width 6 height 6
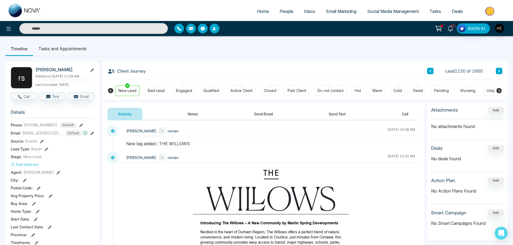
click at [198, 109] on button "Notes" at bounding box center [193, 114] width 32 height 12
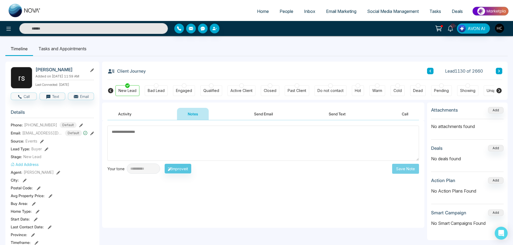
click at [498, 69] on icon at bounding box center [499, 70] width 3 height 3
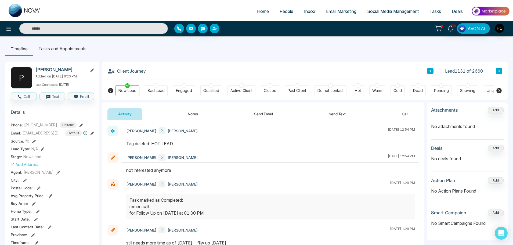
click at [193, 115] on button "Notes" at bounding box center [193, 114] width 32 height 12
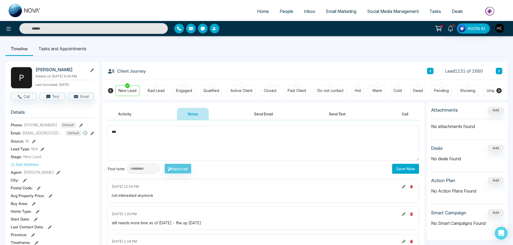
type textarea "***"
click at [404, 167] on button "Save Note" at bounding box center [405, 169] width 27 height 10
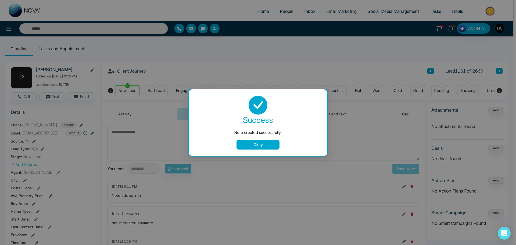
click at [270, 144] on button "Okay" at bounding box center [257, 145] width 43 height 10
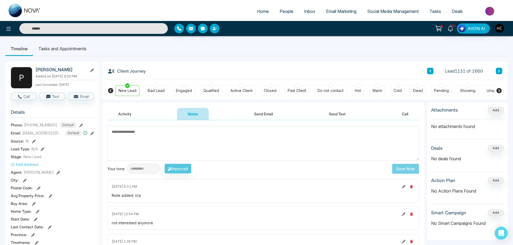
click at [499, 72] on icon at bounding box center [499, 70] width 3 height 3
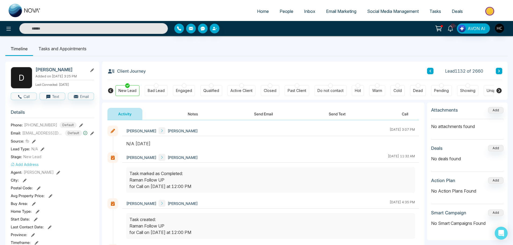
click at [188, 115] on button "Notes" at bounding box center [193, 114] width 32 height 12
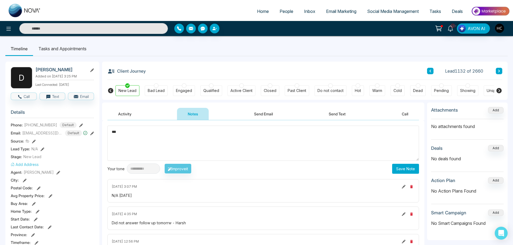
type textarea "***"
click at [403, 165] on button "Save Note" at bounding box center [405, 169] width 27 height 10
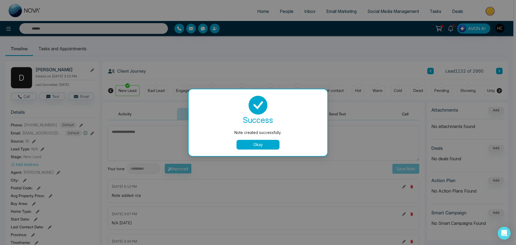
click at [254, 141] on button "Okay" at bounding box center [257, 145] width 43 height 10
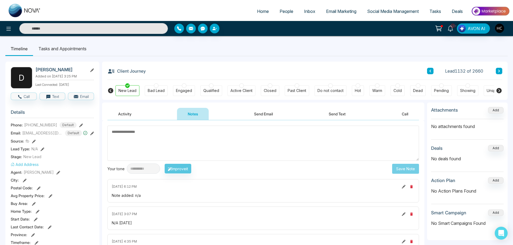
click at [499, 69] on button at bounding box center [499, 71] width 6 height 6
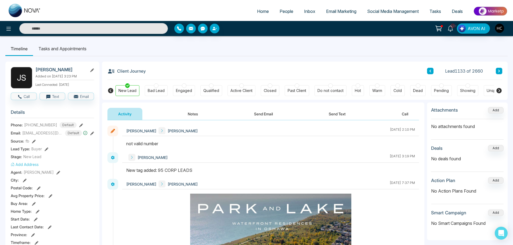
click at [197, 111] on button "Notes" at bounding box center [193, 114] width 32 height 12
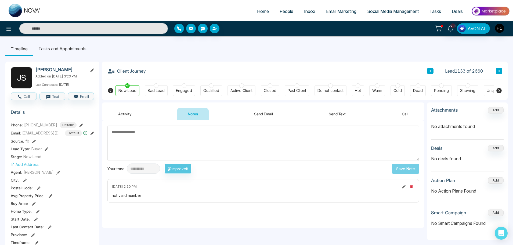
click at [501, 70] on button at bounding box center [499, 71] width 6 height 6
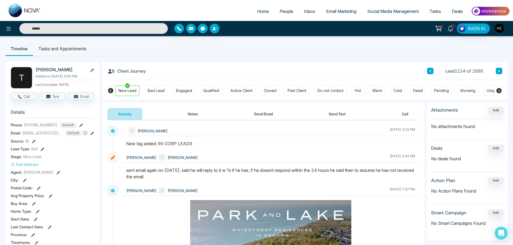
click at [191, 117] on button "Notes" at bounding box center [193, 114] width 32 height 12
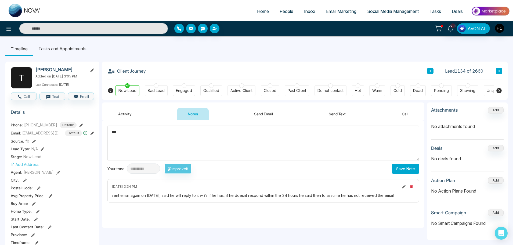
type textarea "***"
click at [404, 169] on button "Save Note" at bounding box center [405, 169] width 27 height 10
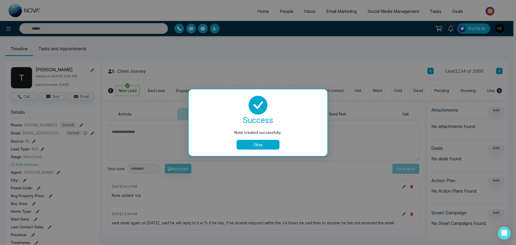
click at [265, 145] on button "Okay" at bounding box center [257, 145] width 43 height 10
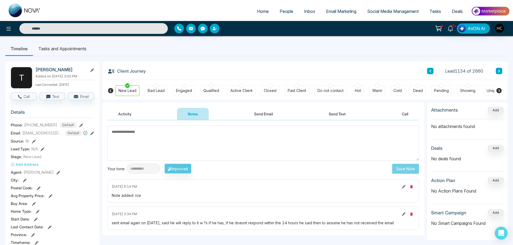
click at [499, 70] on icon at bounding box center [499, 70] width 3 height 3
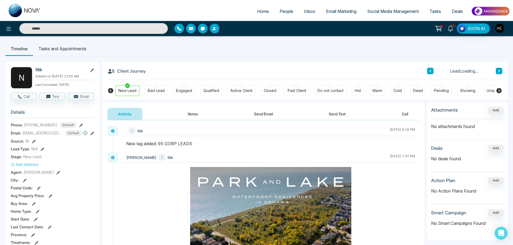
click at [191, 115] on button "Notes" at bounding box center [193, 114] width 32 height 12
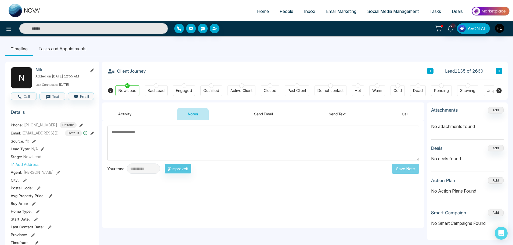
click at [199, 146] on textarea at bounding box center [263, 142] width 312 height 35
click at [135, 114] on button "Activity" at bounding box center [124, 114] width 35 height 12
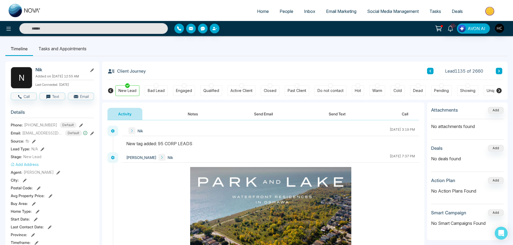
click at [196, 115] on button "Notes" at bounding box center [193, 114] width 32 height 12
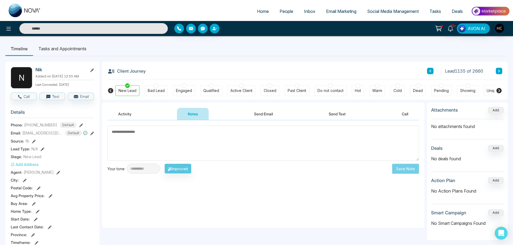
click at [200, 146] on textarea at bounding box center [263, 142] width 312 height 35
click at [173, 132] on textarea at bounding box center [263, 142] width 312 height 35
click at [191, 134] on textarea at bounding box center [263, 142] width 312 height 35
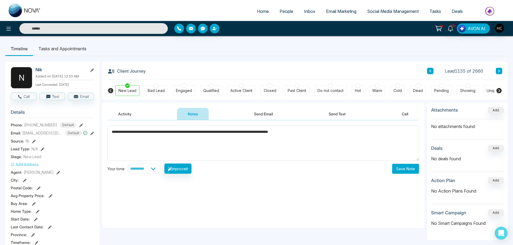
click at [248, 132] on textarea "**********" at bounding box center [263, 142] width 312 height 35
click at [260, 133] on textarea "**********" at bounding box center [263, 142] width 312 height 35
type textarea "**********"
click at [406, 170] on button "Save Note" at bounding box center [405, 169] width 27 height 10
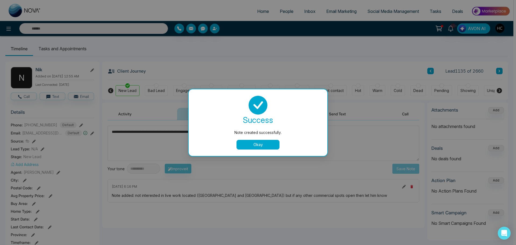
click at [268, 141] on button "Okay" at bounding box center [257, 145] width 43 height 10
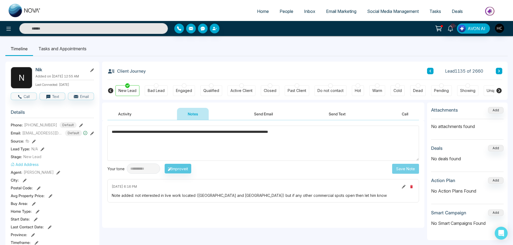
click at [498, 71] on icon at bounding box center [499, 70] width 3 height 3
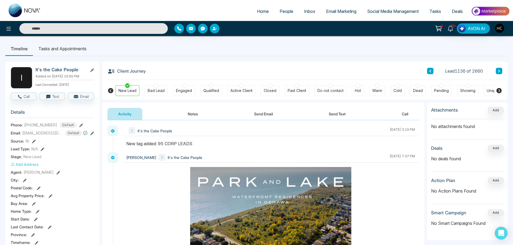
click at [197, 116] on button "Notes" at bounding box center [193, 114] width 32 height 12
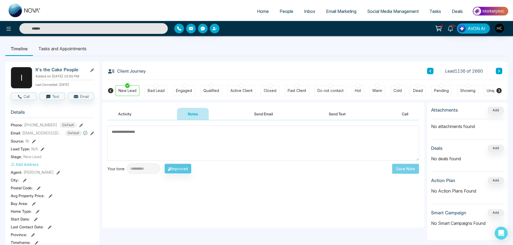
click at [499, 68] on button at bounding box center [499, 71] width 6 height 6
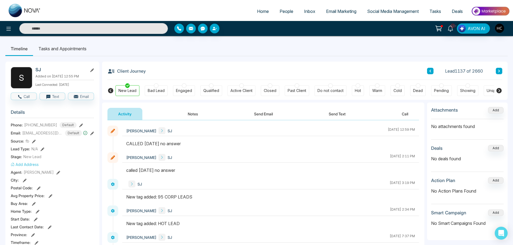
click at [200, 111] on button "Notes" at bounding box center [193, 114] width 32 height 12
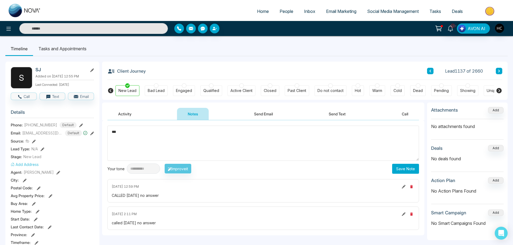
type textarea "***"
click at [406, 170] on button "Save Note" at bounding box center [405, 169] width 27 height 10
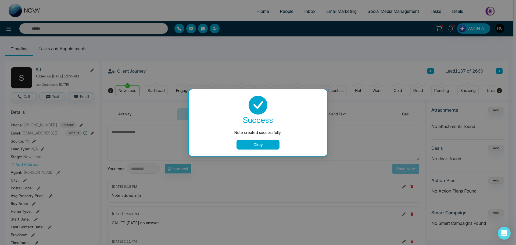
click at [278, 145] on button "Okay" at bounding box center [257, 145] width 43 height 10
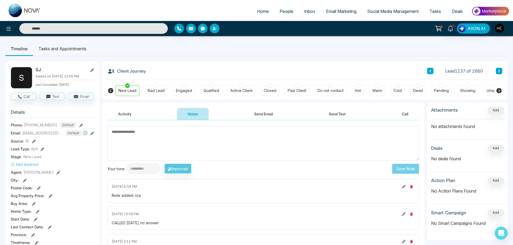
click at [499, 71] on icon at bounding box center [499, 70] width 3 height 3
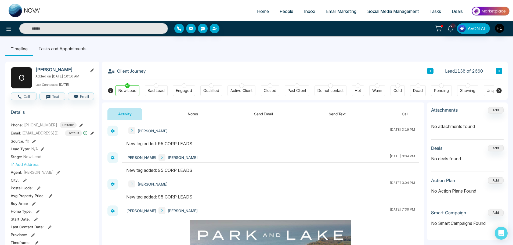
click at [193, 113] on button "Notes" at bounding box center [193, 114] width 32 height 12
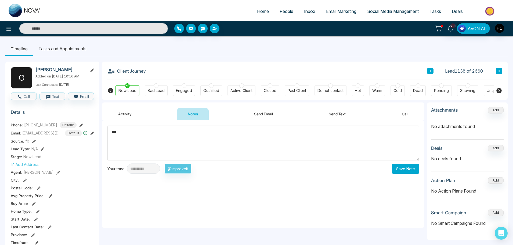
type textarea "***"
click at [401, 165] on button "Save Note" at bounding box center [405, 169] width 27 height 10
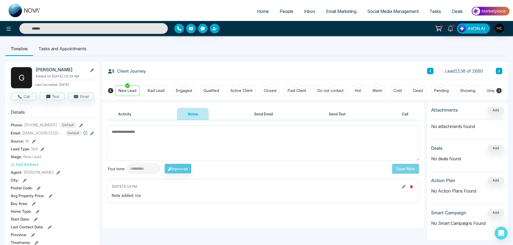
click at [497, 71] on button at bounding box center [499, 71] width 6 height 6
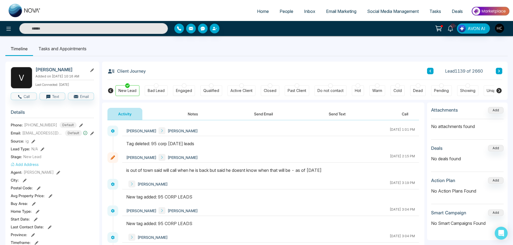
click at [192, 113] on button "Notes" at bounding box center [193, 114] width 32 height 12
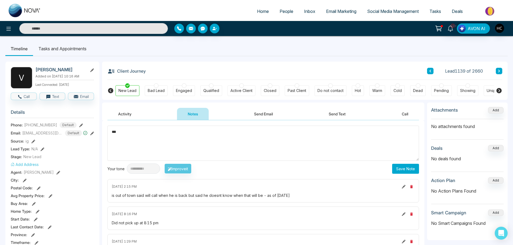
type textarea "***"
click at [406, 167] on button "Save Note" at bounding box center [405, 169] width 27 height 10
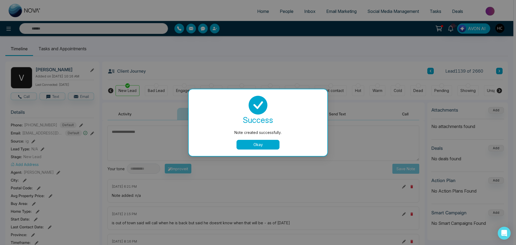
click at [274, 147] on button "Okay" at bounding box center [257, 145] width 43 height 10
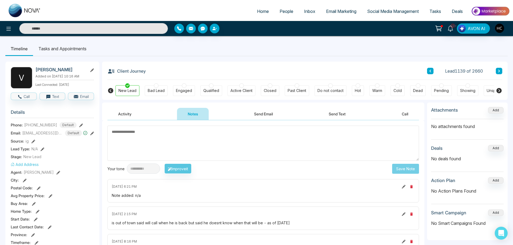
click at [498, 69] on icon at bounding box center [499, 70] width 3 height 3
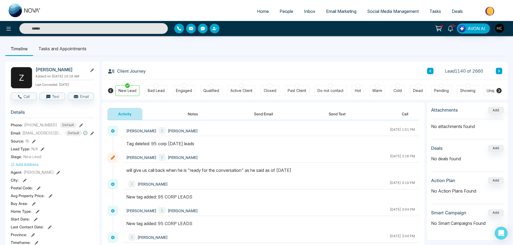
click at [199, 112] on button "Notes" at bounding box center [193, 114] width 32 height 12
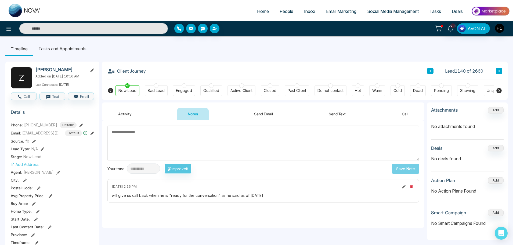
click at [281, 136] on textarea at bounding box center [263, 142] width 312 height 35
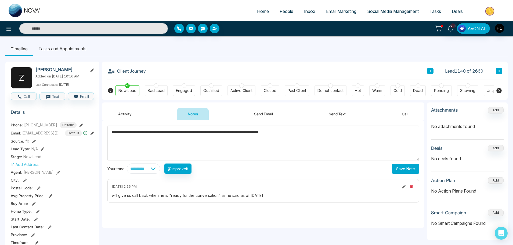
type textarea "**********"
click at [403, 168] on button "Save Note" at bounding box center [405, 169] width 27 height 10
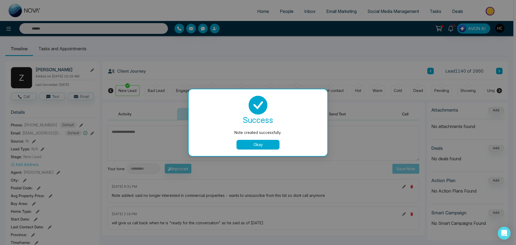
click at [267, 139] on div "success Note created successfully. Okay" at bounding box center [258, 123] width 126 height 54
click at [266, 142] on button "Okay" at bounding box center [257, 145] width 43 height 10
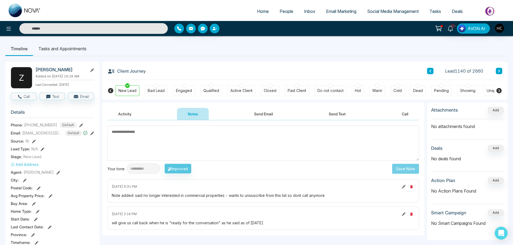
click at [329, 86] on div at bounding box center [330, 85] width 5 height 5
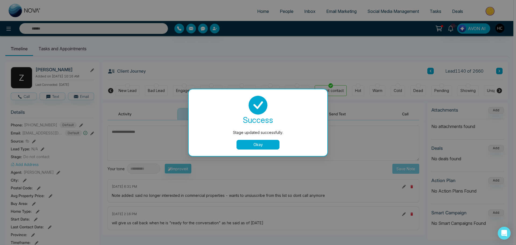
click at [489, 66] on div "Stage updated successfully. success Stage updated successfully. Okay" at bounding box center [258, 122] width 516 height 245
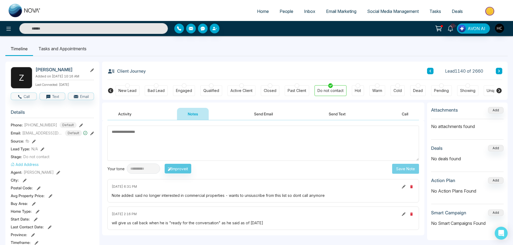
click at [502, 71] on button at bounding box center [499, 71] width 6 height 6
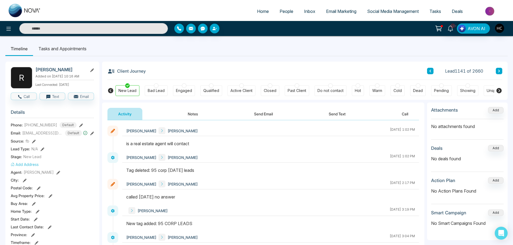
click at [496, 69] on button at bounding box center [499, 71] width 6 height 6
click at [197, 113] on button "Notes" at bounding box center [193, 114] width 32 height 12
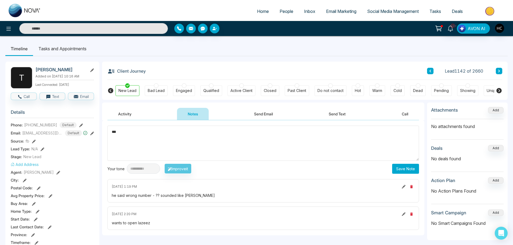
type textarea "***"
click at [398, 169] on button "Save Note" at bounding box center [405, 169] width 27 height 10
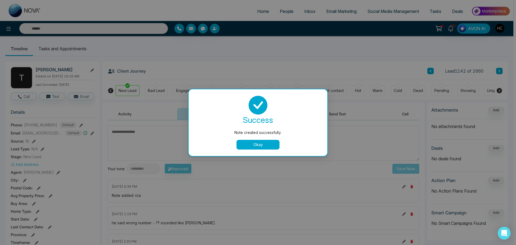
click at [274, 146] on button "Okay" at bounding box center [257, 145] width 43 height 10
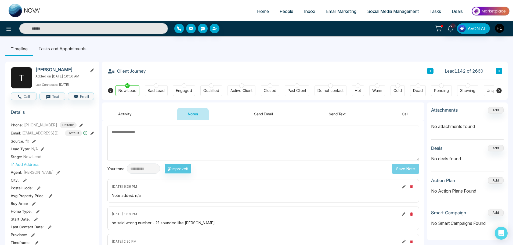
click at [501, 71] on button at bounding box center [499, 71] width 6 height 6
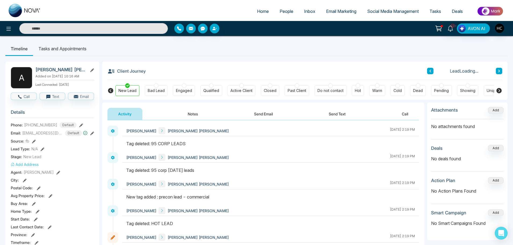
click at [196, 113] on button "Notes" at bounding box center [193, 114] width 32 height 12
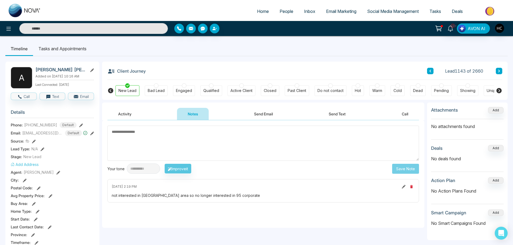
click at [213, 142] on textarea at bounding box center [263, 142] width 312 height 35
click at [157, 137] on textarea at bounding box center [263, 142] width 312 height 35
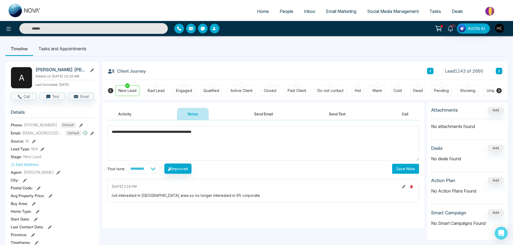
type textarea "**********"
click at [399, 169] on button "Save Note" at bounding box center [405, 169] width 27 height 10
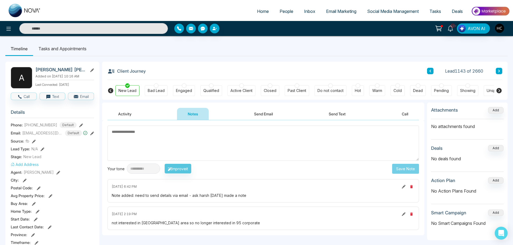
click at [234, 143] on textarea at bounding box center [263, 142] width 312 height 35
click at [206, 144] on textarea at bounding box center [263, 142] width 312 height 35
click at [220, 133] on textarea at bounding box center [263, 142] width 312 height 35
